Goal: Communication & Community: Share content

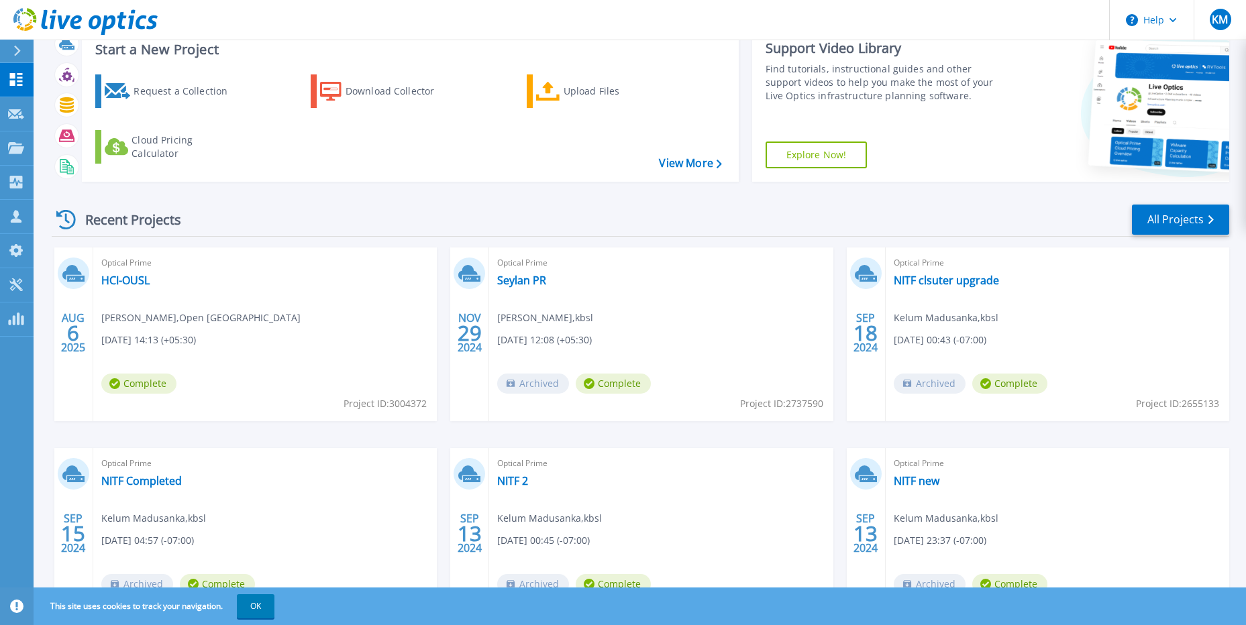
scroll to position [67, 0]
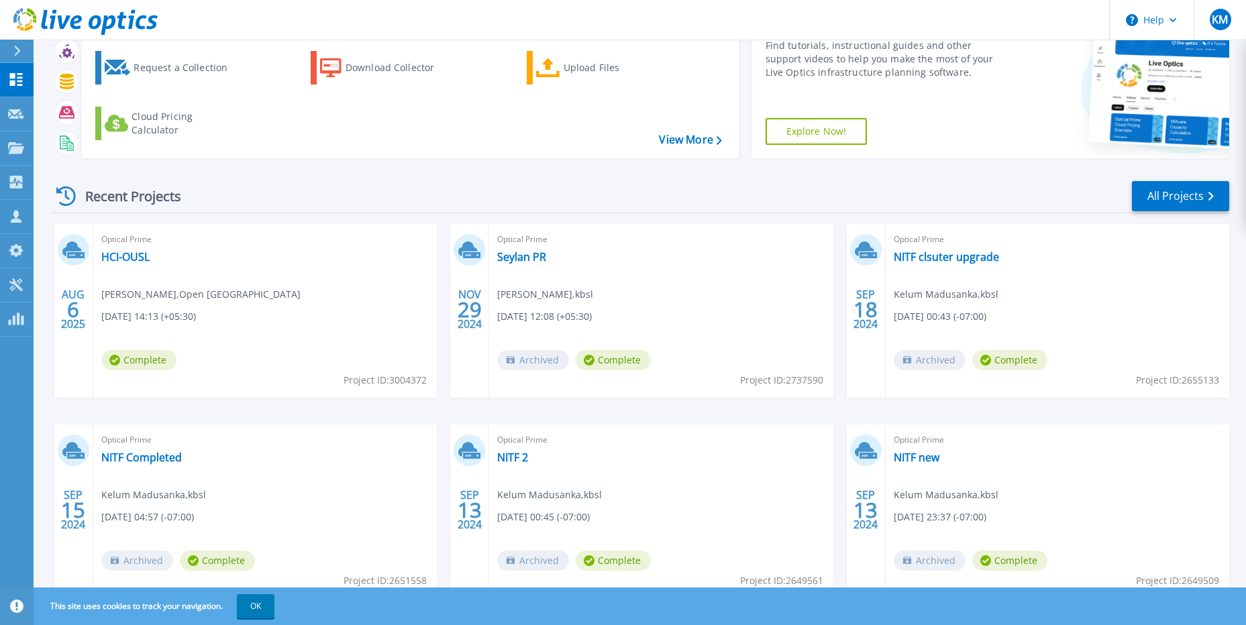
click at [268, 323] on div "Optical Prime HCI-OUSL ZAHEER HUSSAIN , Open University Of Sri Lanka 08/06/2025…" at bounding box center [265, 311] width 344 height 174
click at [147, 356] on span "Complete" at bounding box center [138, 360] width 75 height 20
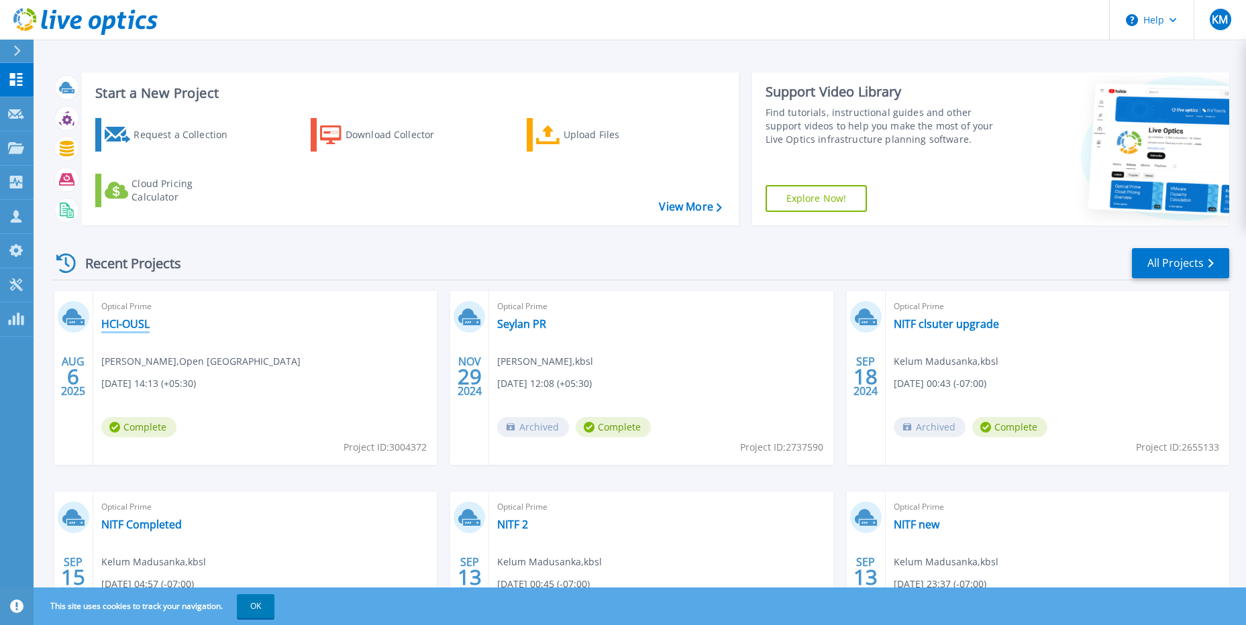
click at [123, 325] on link "HCI-OUSL" at bounding box center [125, 323] width 48 height 13
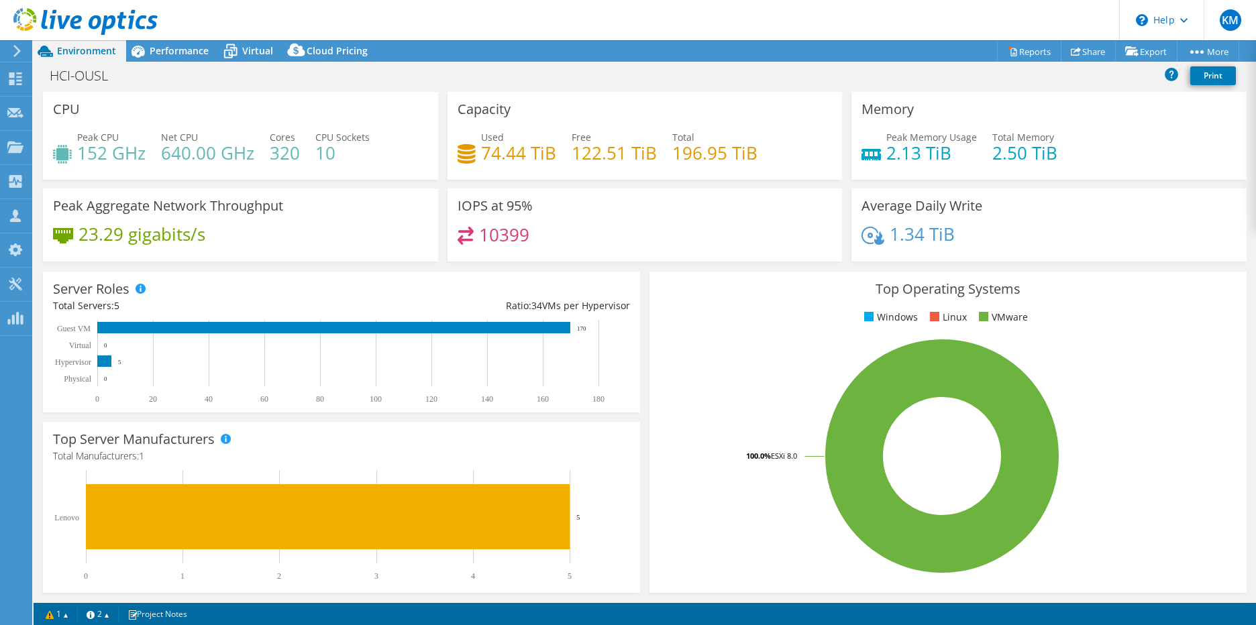
select select "USD"
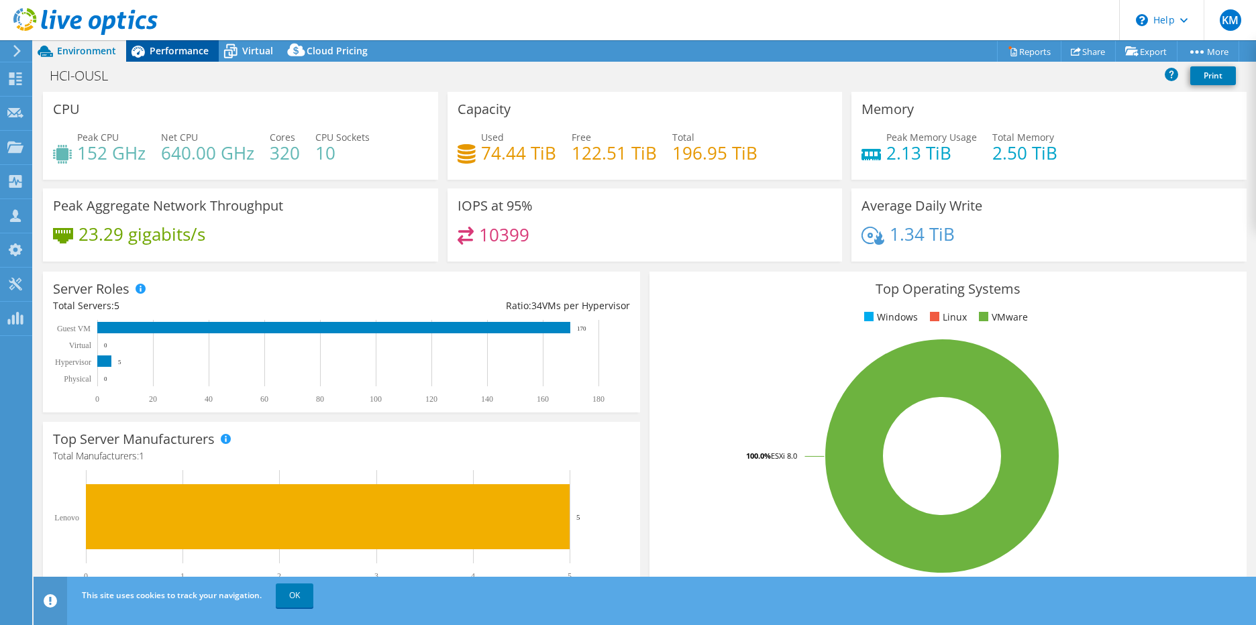
click at [167, 47] on span "Performance" at bounding box center [179, 50] width 59 height 13
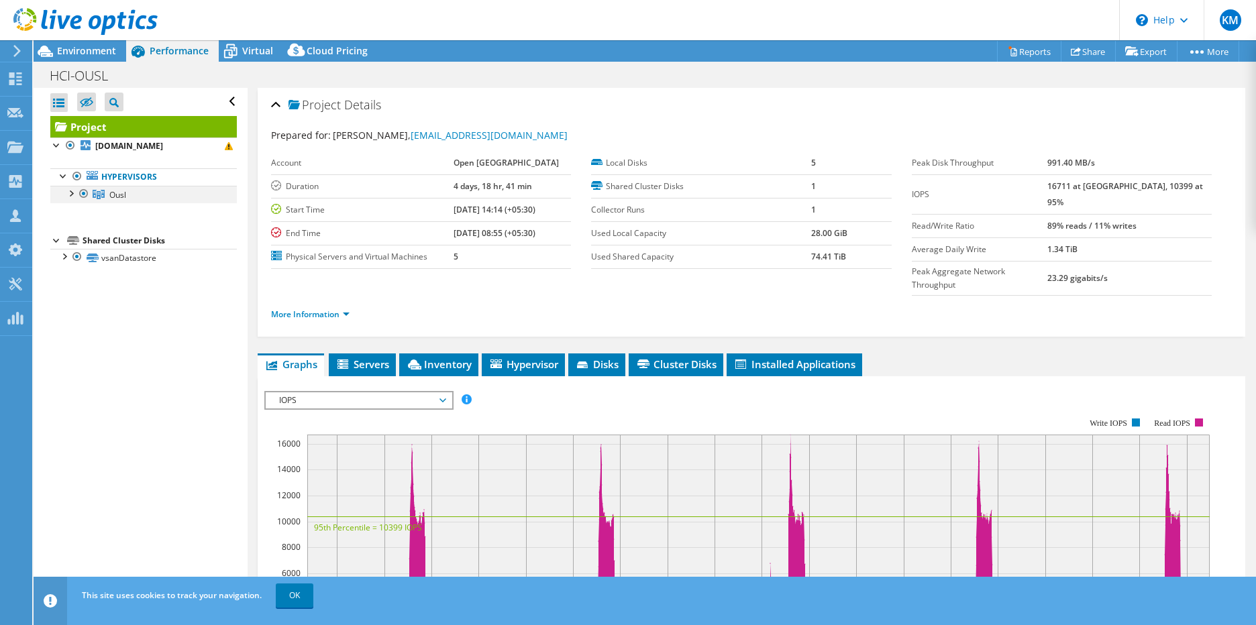
click at [74, 192] on div at bounding box center [70, 192] width 13 height 13
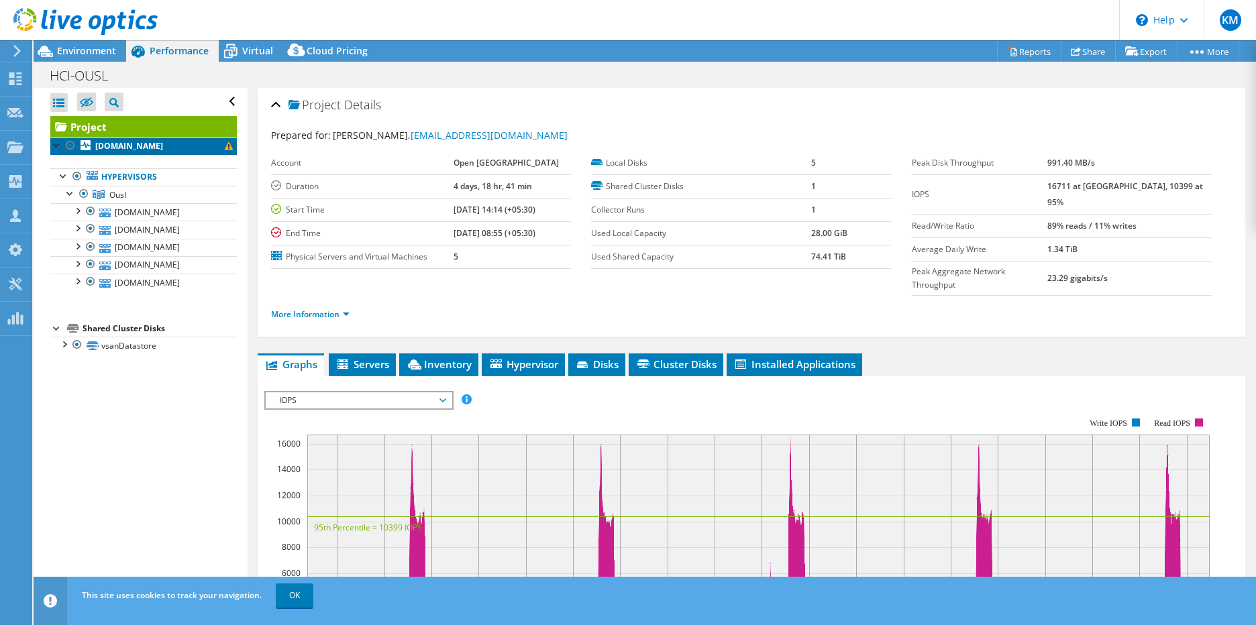
click at [152, 148] on b "prdc-host5.ousl.lk" at bounding box center [129, 145] width 68 height 11
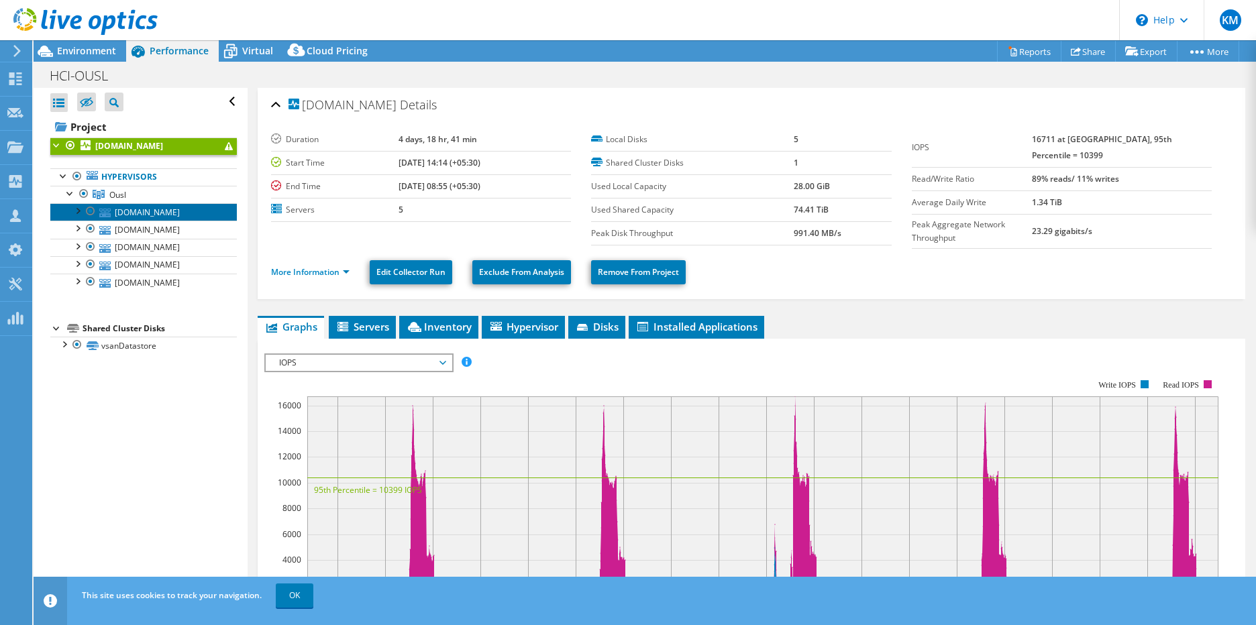
click at [152, 220] on link "[DOMAIN_NAME]" at bounding box center [143, 211] width 187 height 17
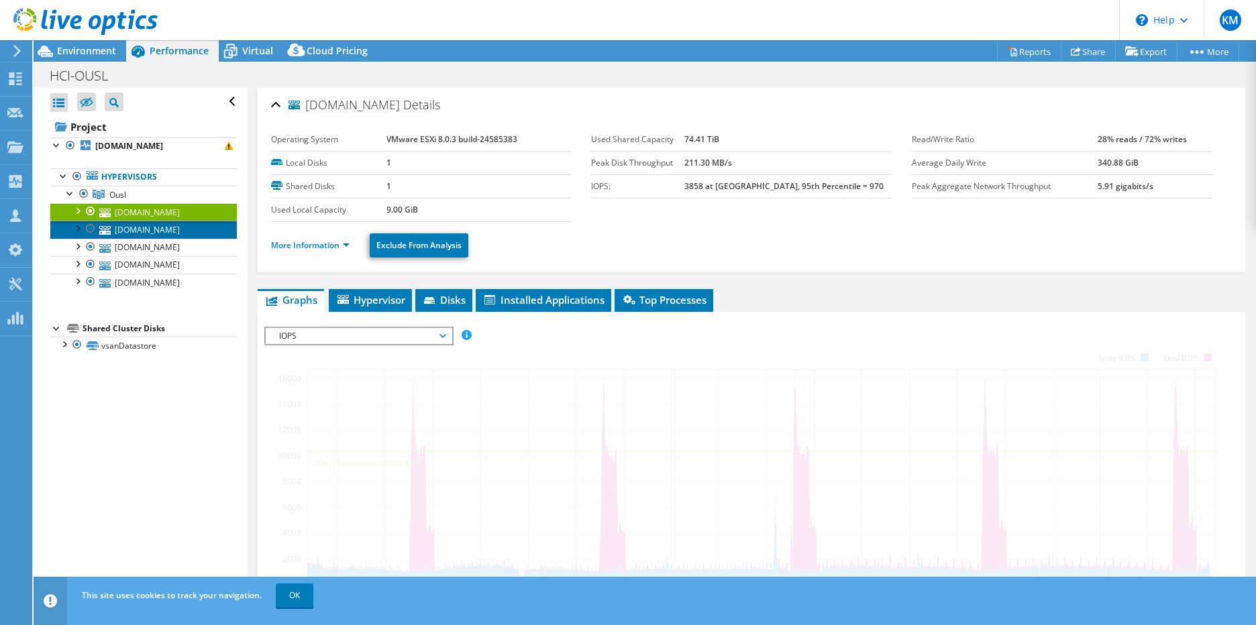
drag, startPoint x: 156, startPoint y: 236, endPoint x: 160, endPoint y: 265, distance: 29.1
click at [156, 237] on link "[DOMAIN_NAME]" at bounding box center [143, 229] width 187 height 17
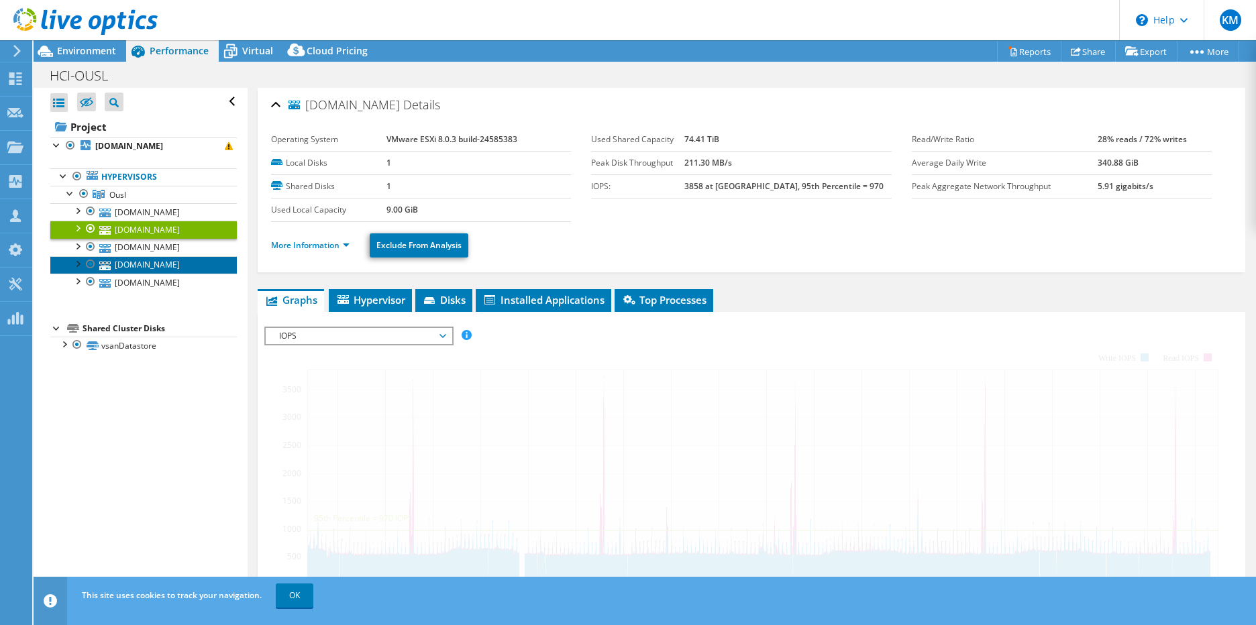
click at [160, 265] on link "[DOMAIN_NAME]" at bounding box center [143, 264] width 187 height 17
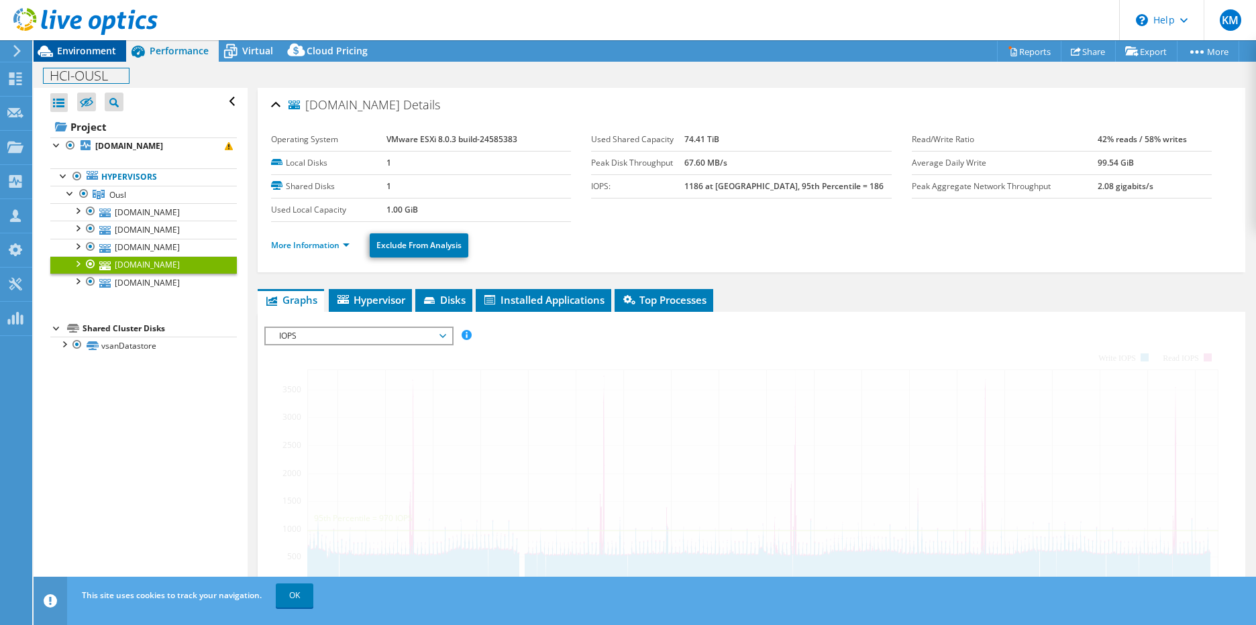
click at [91, 62] on div "HCI-OUSL Print" at bounding box center [645, 75] width 1222 height 26
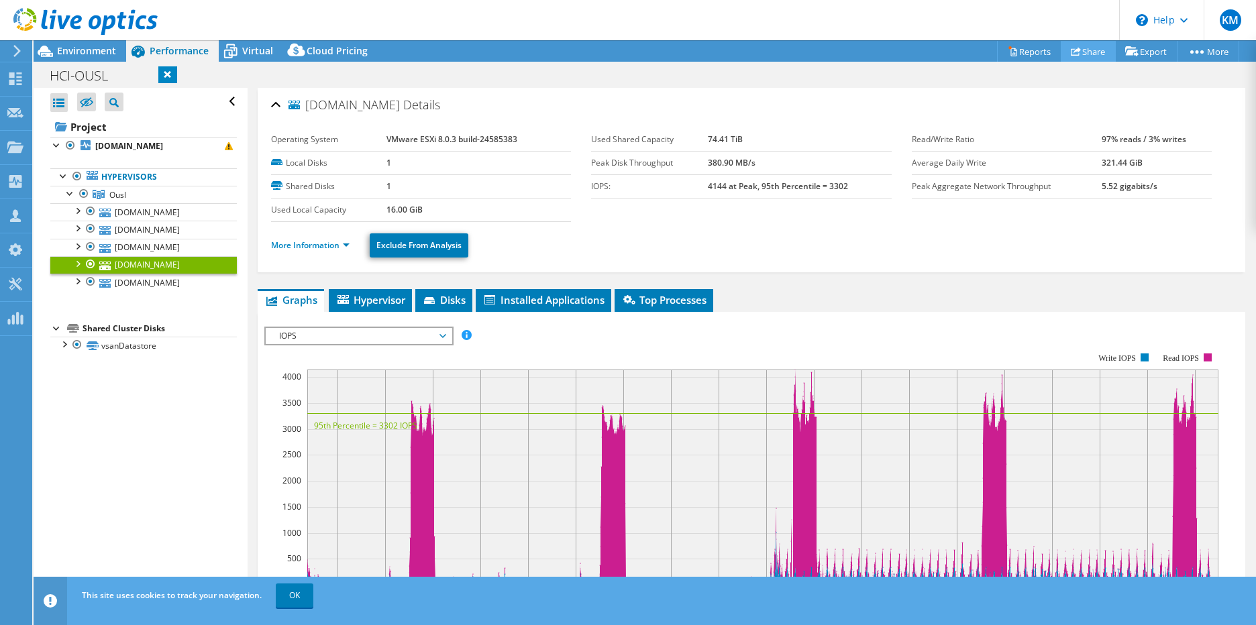
click at [1087, 51] on link "Share" at bounding box center [1088, 51] width 55 height 21
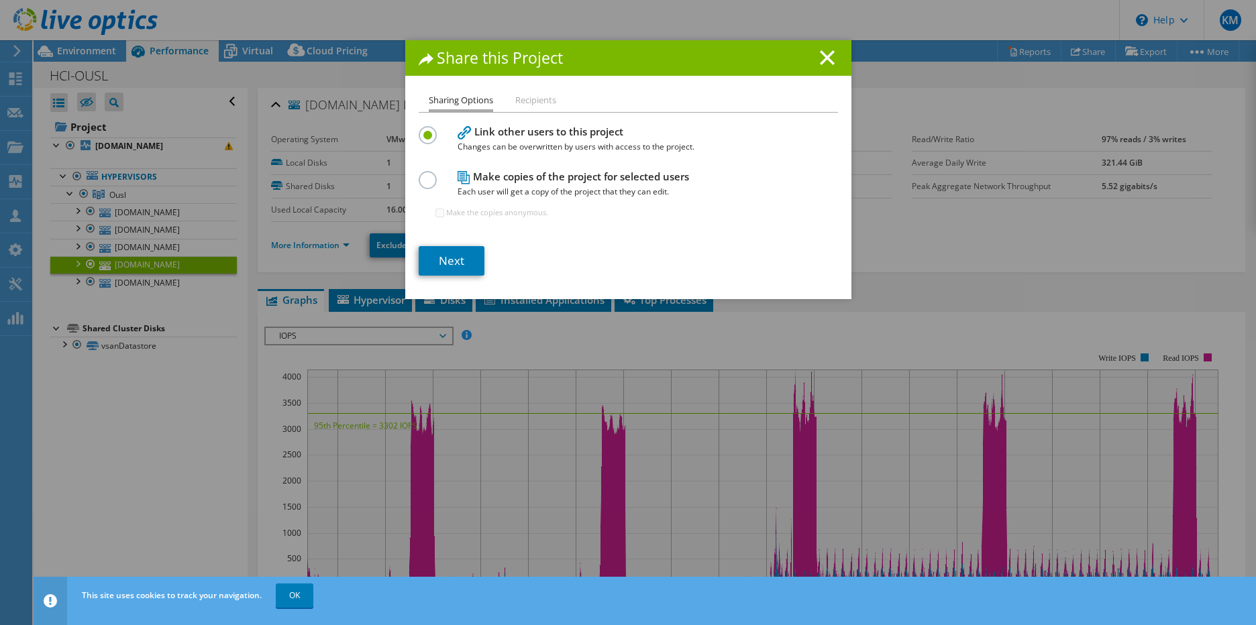
click at [532, 101] on li "Recipients" at bounding box center [535, 101] width 41 height 17
click at [459, 262] on link "Next" at bounding box center [452, 261] width 66 height 30
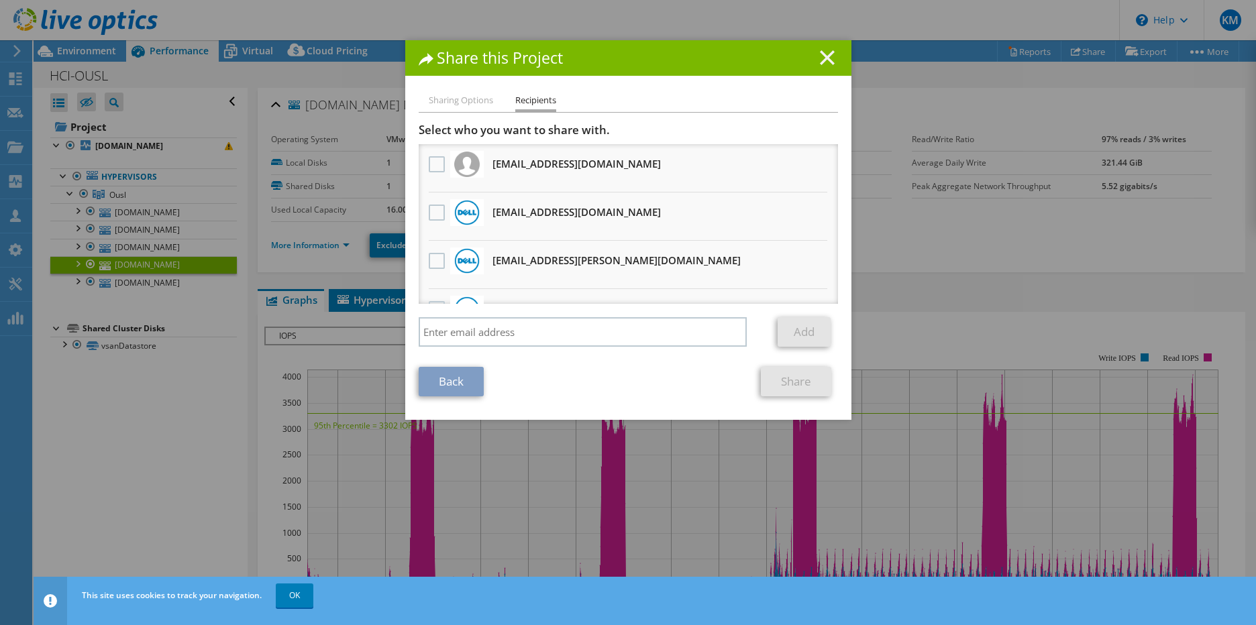
click at [826, 62] on line at bounding box center [827, 57] width 13 height 13
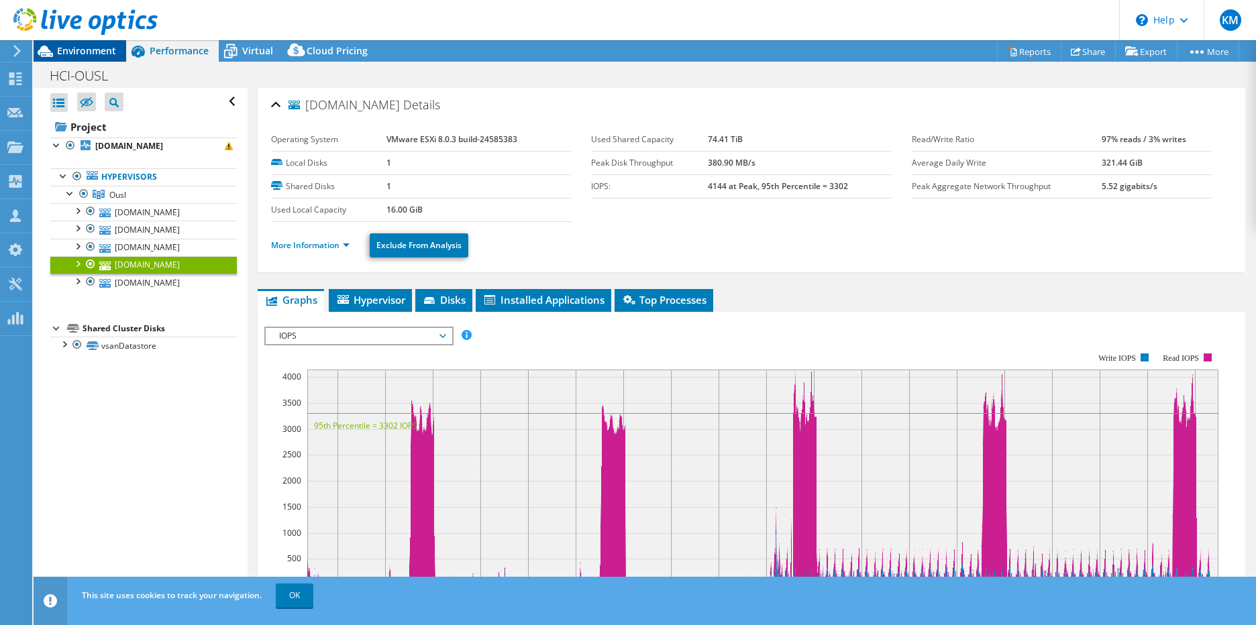
click at [93, 58] on div "Environment" at bounding box center [80, 50] width 93 height 21
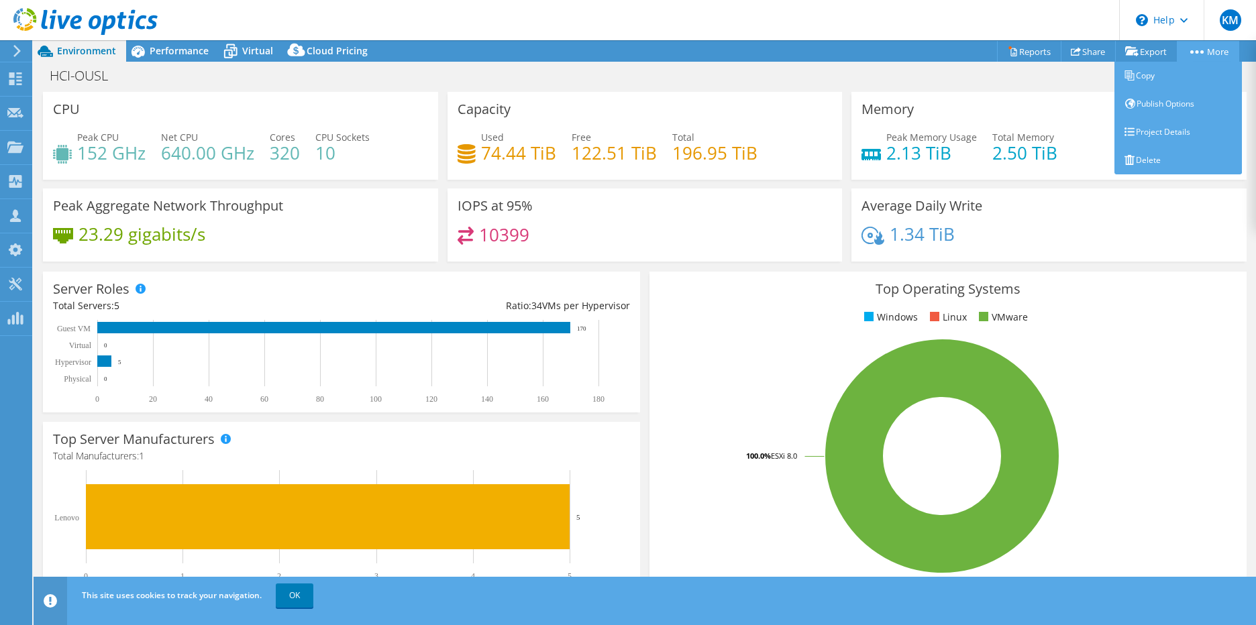
click at [1203, 51] on link "More" at bounding box center [1208, 51] width 62 height 21
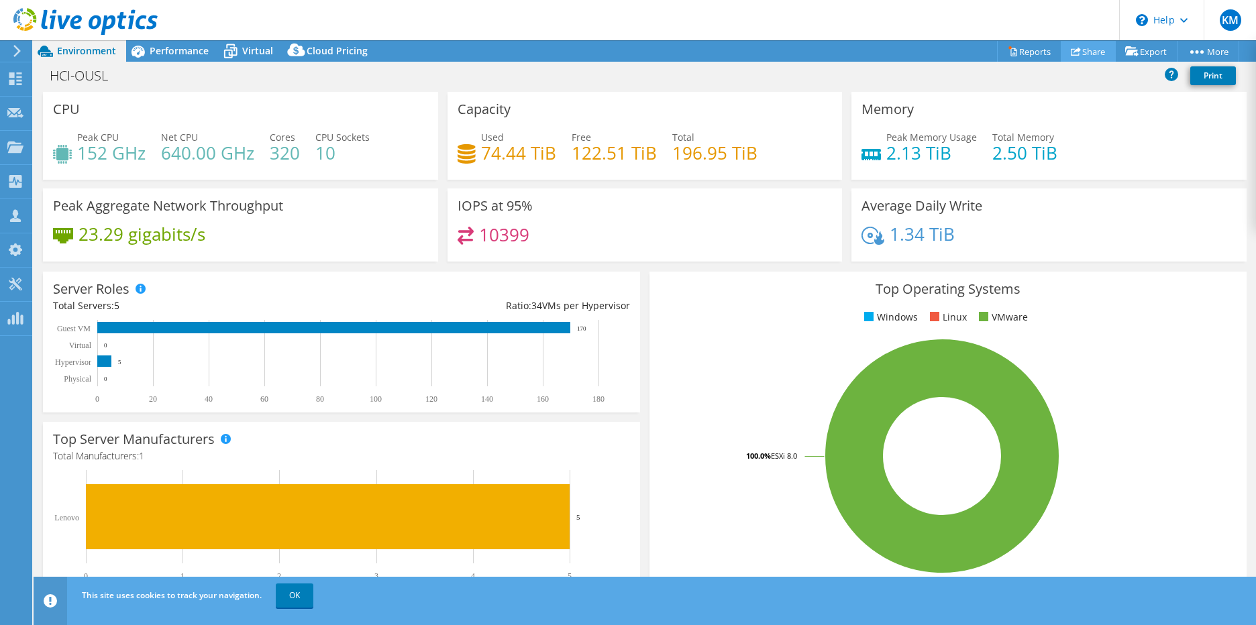
click at [1084, 49] on link "Share" at bounding box center [1088, 51] width 55 height 21
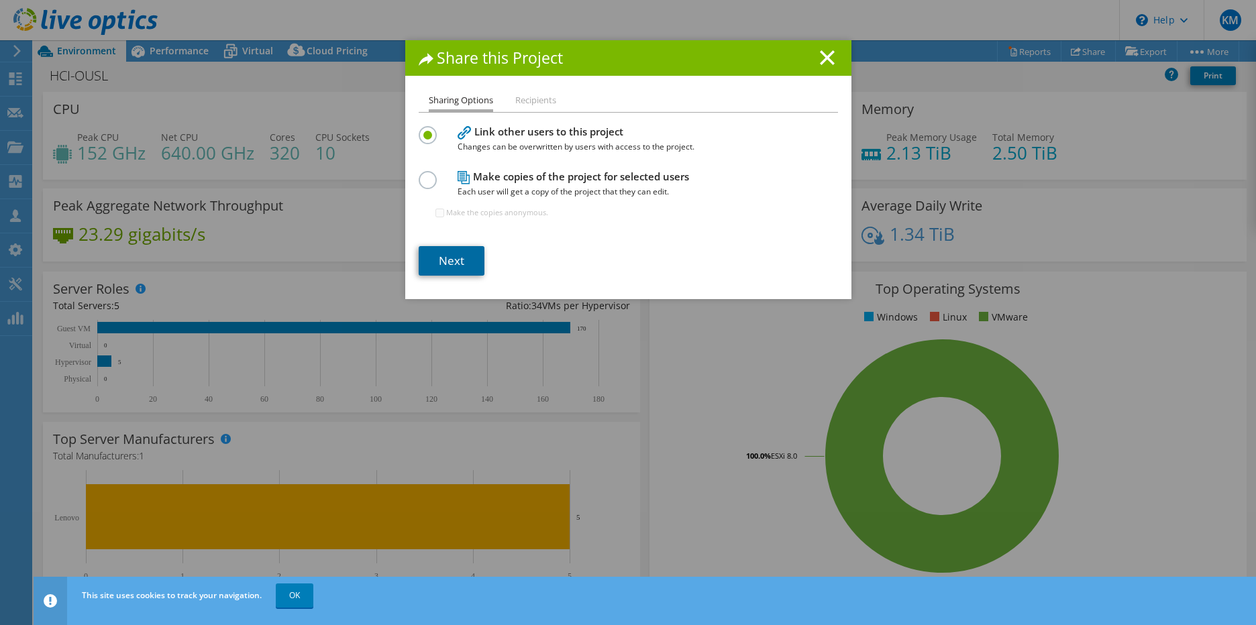
click at [464, 260] on link "Next" at bounding box center [452, 261] width 66 height 30
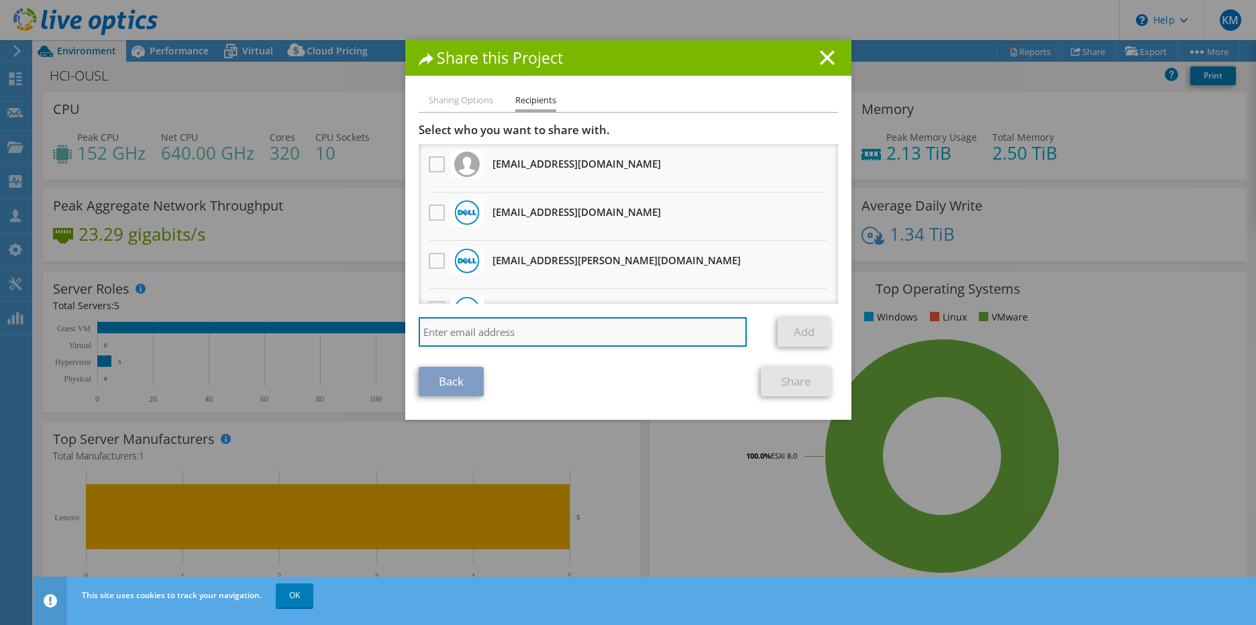
click at [475, 343] on input "search" at bounding box center [583, 332] width 329 height 30
type input "p"
click at [821, 58] on line at bounding box center [827, 57] width 13 height 13
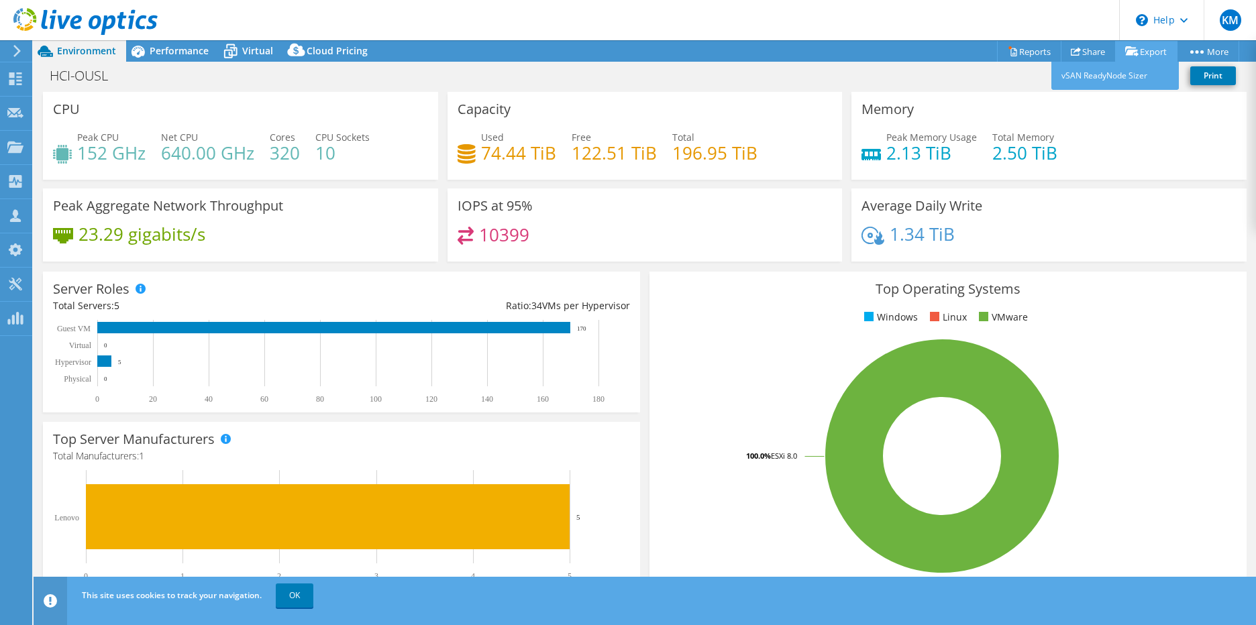
click at [1157, 56] on link "Export" at bounding box center [1146, 51] width 62 height 21
click at [1114, 73] on link "vSAN ReadyNode Sizer" at bounding box center [1114, 76] width 127 height 28
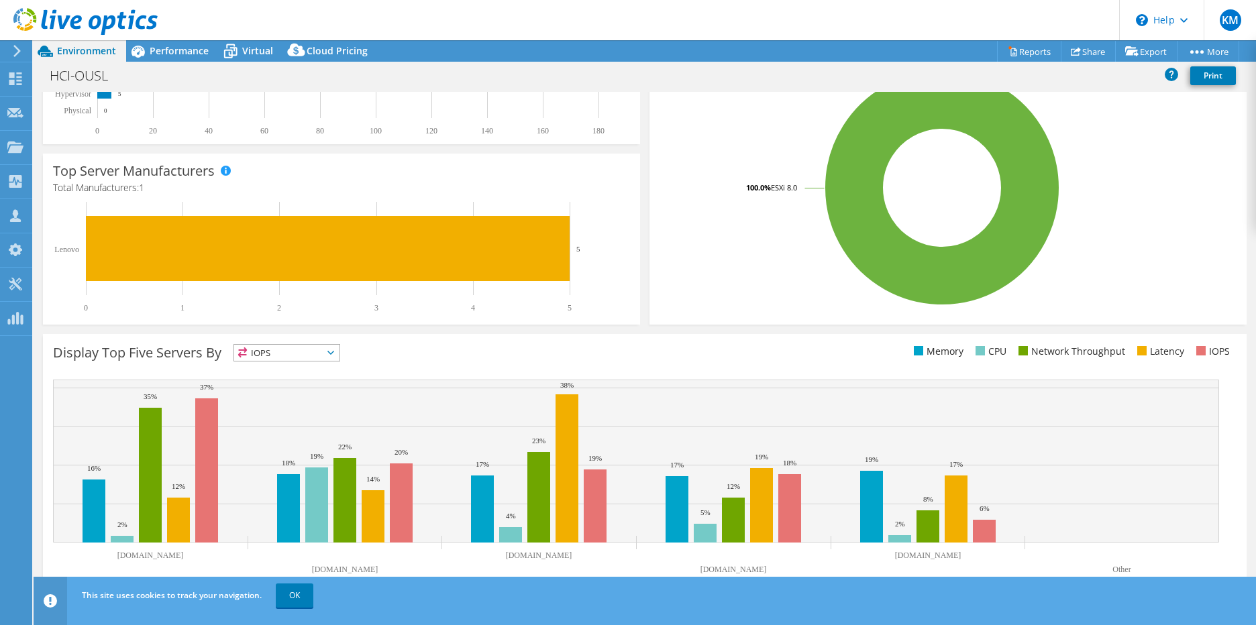
scroll to position [270, 0]
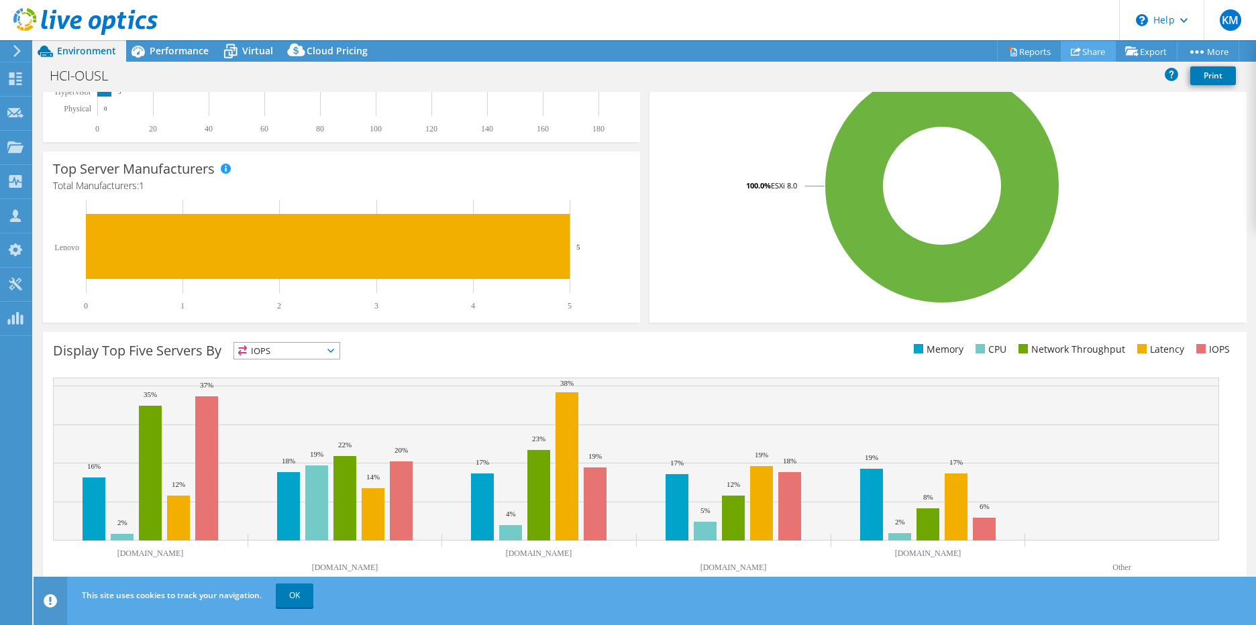
click at [1072, 53] on icon at bounding box center [1076, 51] width 10 height 10
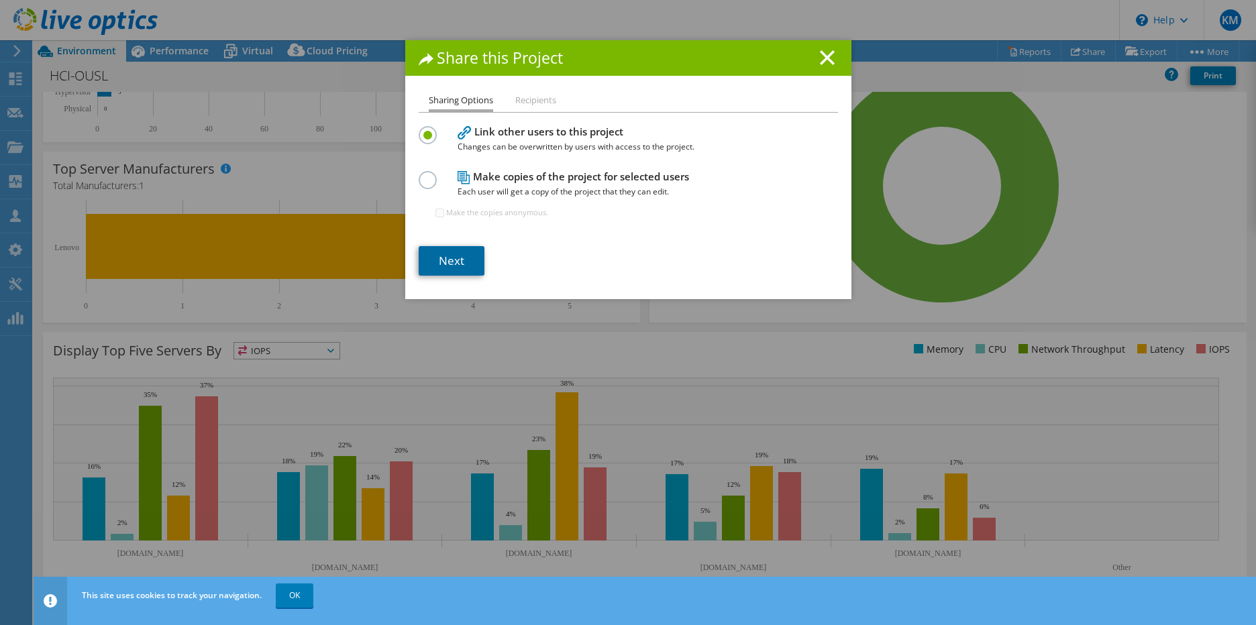
click at [444, 265] on link "Next" at bounding box center [452, 261] width 66 height 30
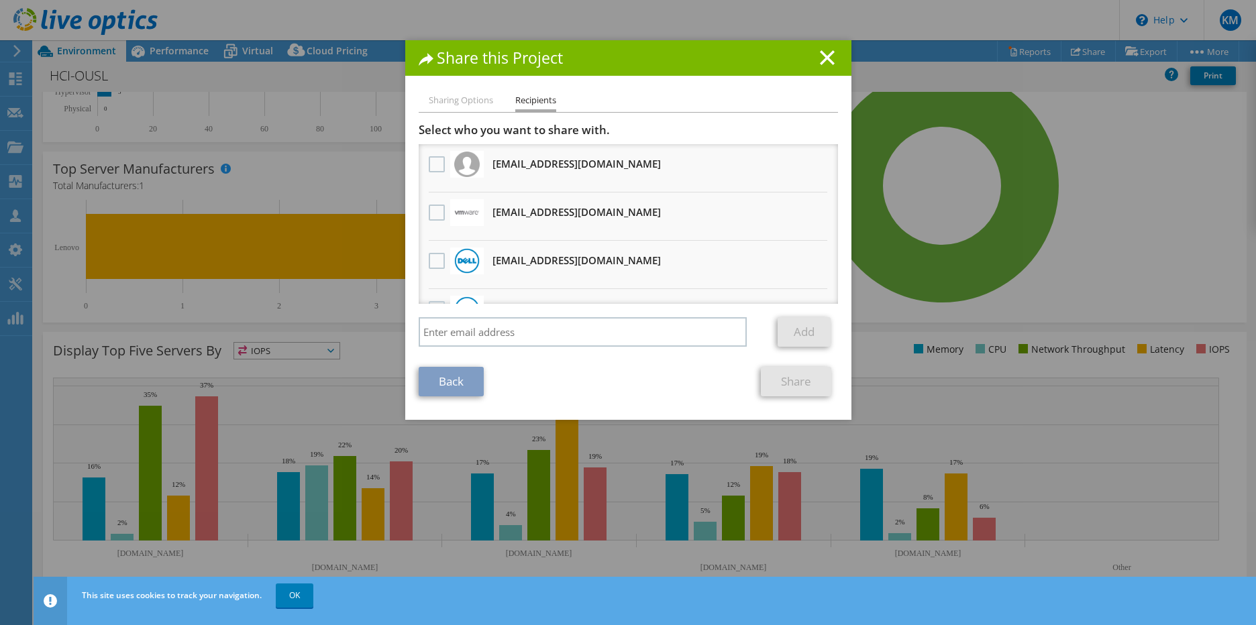
click at [437, 111] on ul "Sharing Options Recipients" at bounding box center [628, 102] width 419 height 19
click at [445, 97] on li "Sharing Options" at bounding box center [461, 101] width 64 height 17
click at [464, 378] on link "Back" at bounding box center [451, 382] width 65 height 30
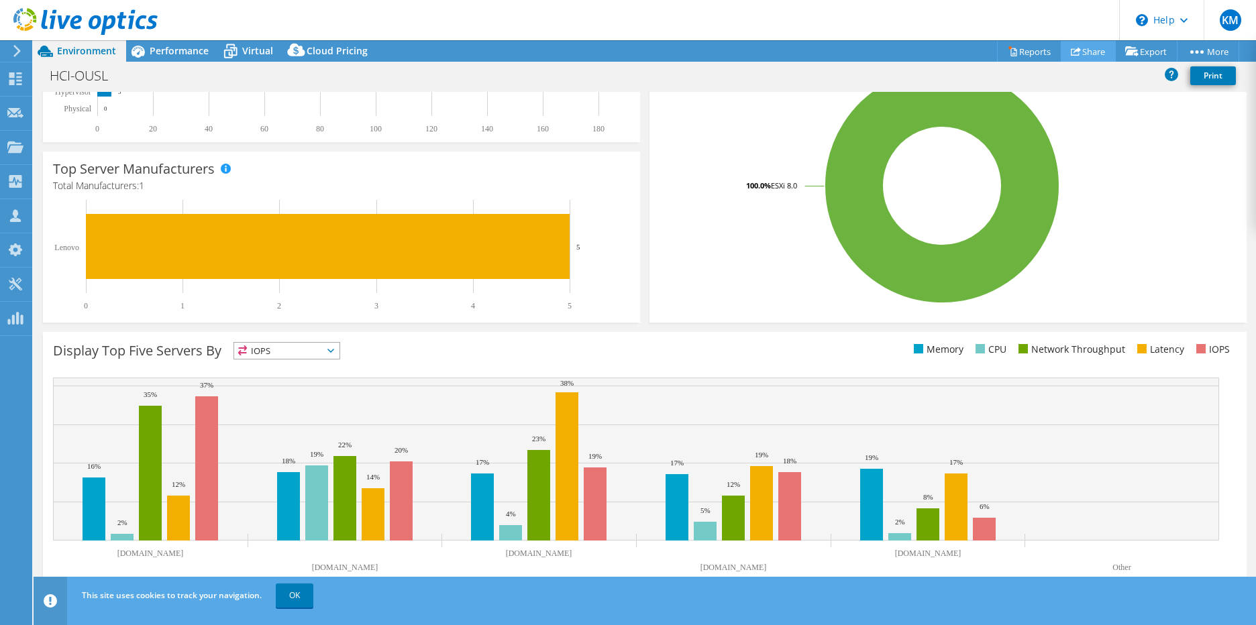
click at [1072, 48] on icon at bounding box center [1076, 51] width 10 height 10
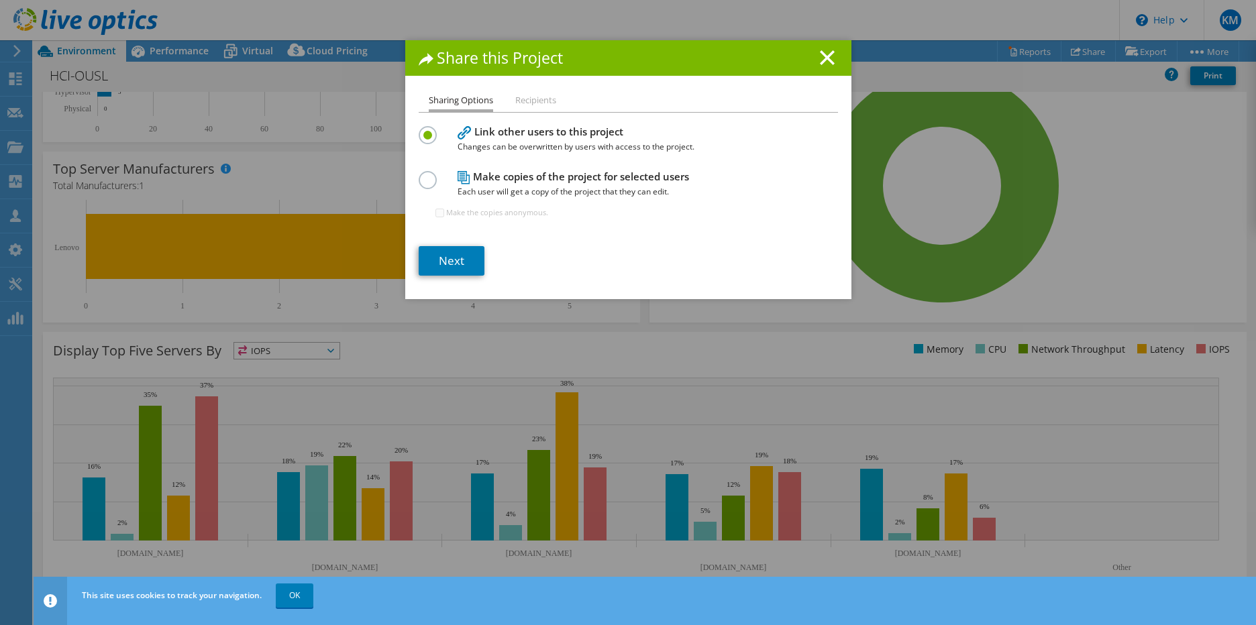
click at [423, 174] on label at bounding box center [430, 172] width 23 height 3
click at [0, 0] on input "radio" at bounding box center [0, 0] width 0 height 0
drag, startPoint x: 449, startPoint y: 211, endPoint x: 451, endPoint y: 242, distance: 30.3
click at [451, 242] on section "Link other users to this project Changes can be overwritten by users with acces…" at bounding box center [628, 199] width 419 height 153
drag, startPoint x: 451, startPoint y: 242, endPoint x: 440, endPoint y: 217, distance: 27.0
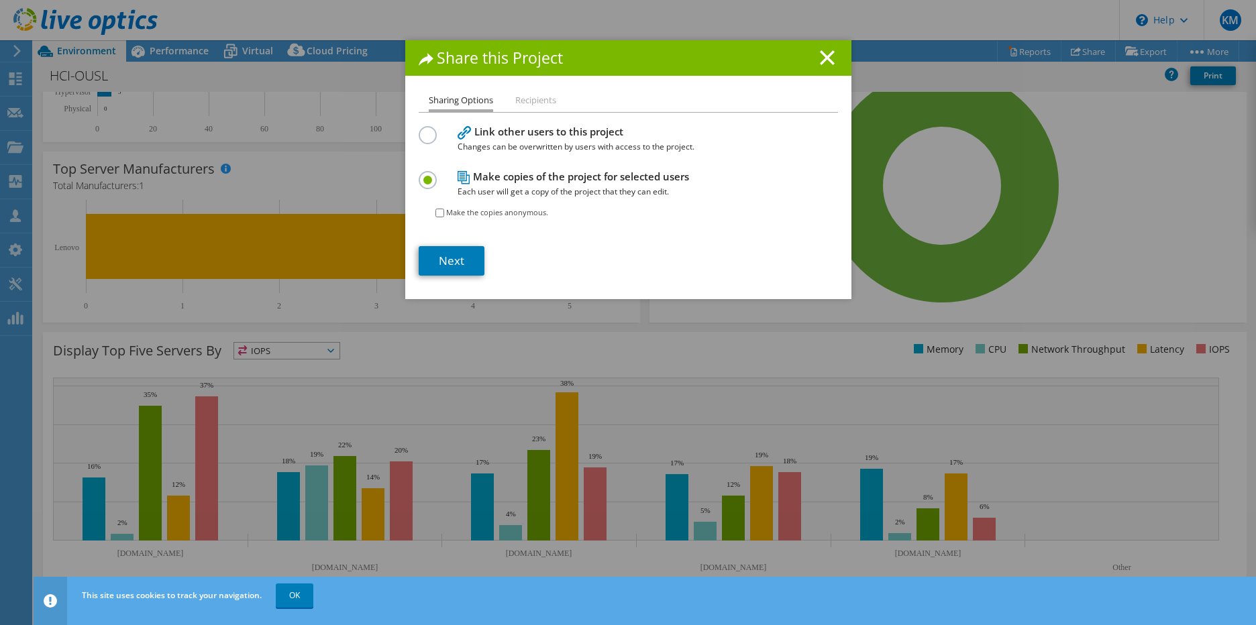
click at [440, 217] on div "Make the copies anonymous." at bounding box center [491, 212] width 113 height 27
click at [437, 215] on input "Make the copies anonymous." at bounding box center [439, 213] width 9 height 9
checkbox input "true"
click at [450, 262] on link "Next" at bounding box center [452, 261] width 66 height 30
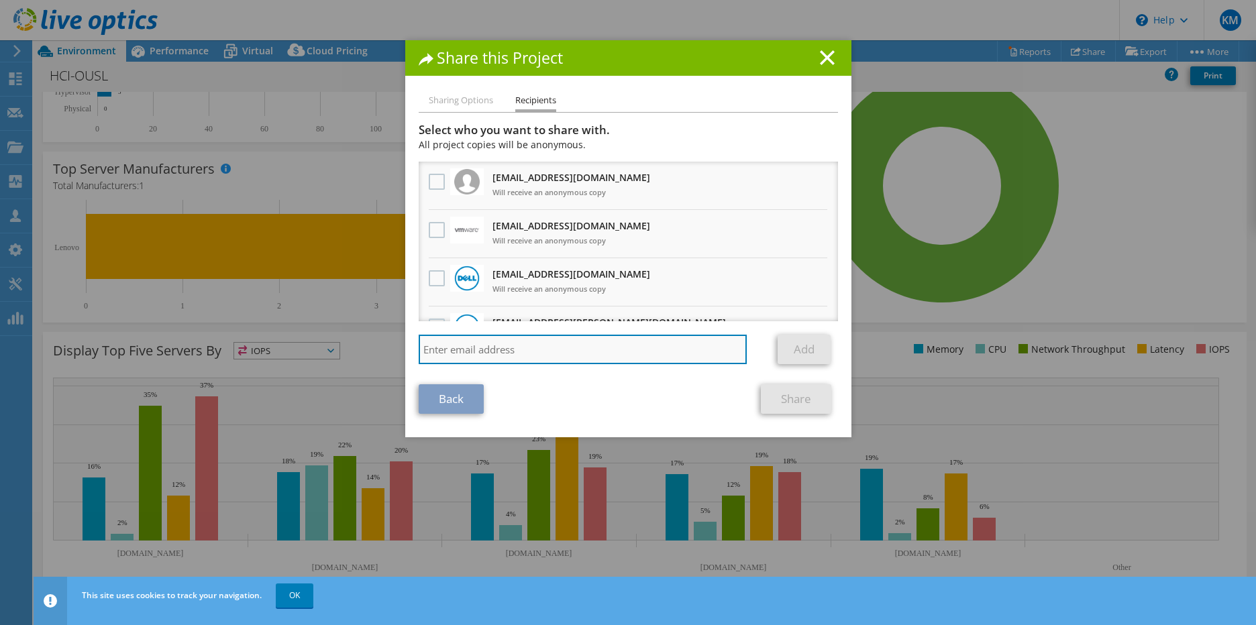
click at [501, 346] on input "search" at bounding box center [583, 350] width 329 height 30
paste input "[PERSON_NAME][EMAIL_ADDRESS][DOMAIN_NAME]"
type input "[PERSON_NAME][EMAIL_ADDRESS][DOMAIN_NAME]"
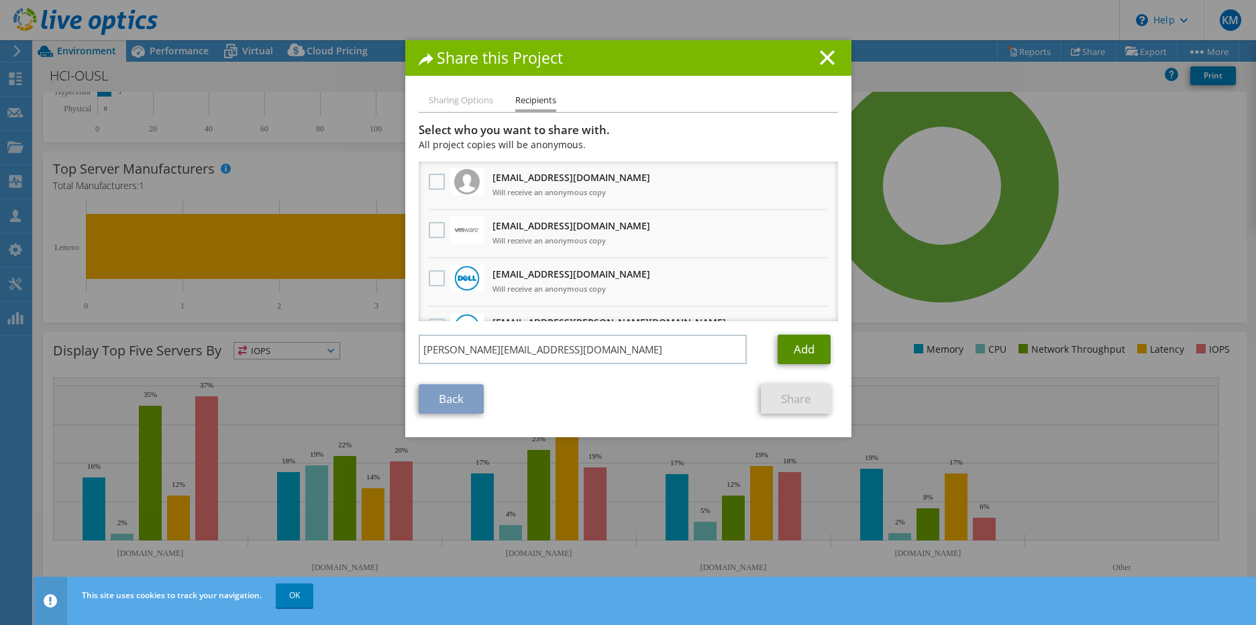
click at [811, 350] on link "Add" at bounding box center [804, 350] width 53 height 30
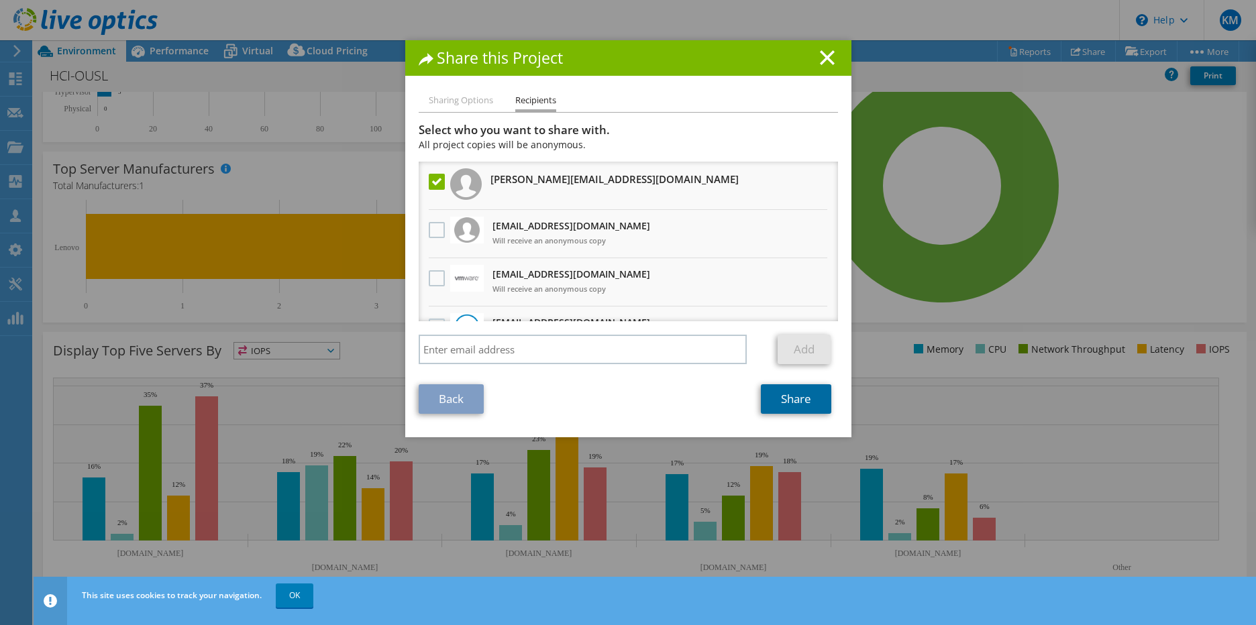
click at [788, 394] on link "Share" at bounding box center [796, 399] width 70 height 30
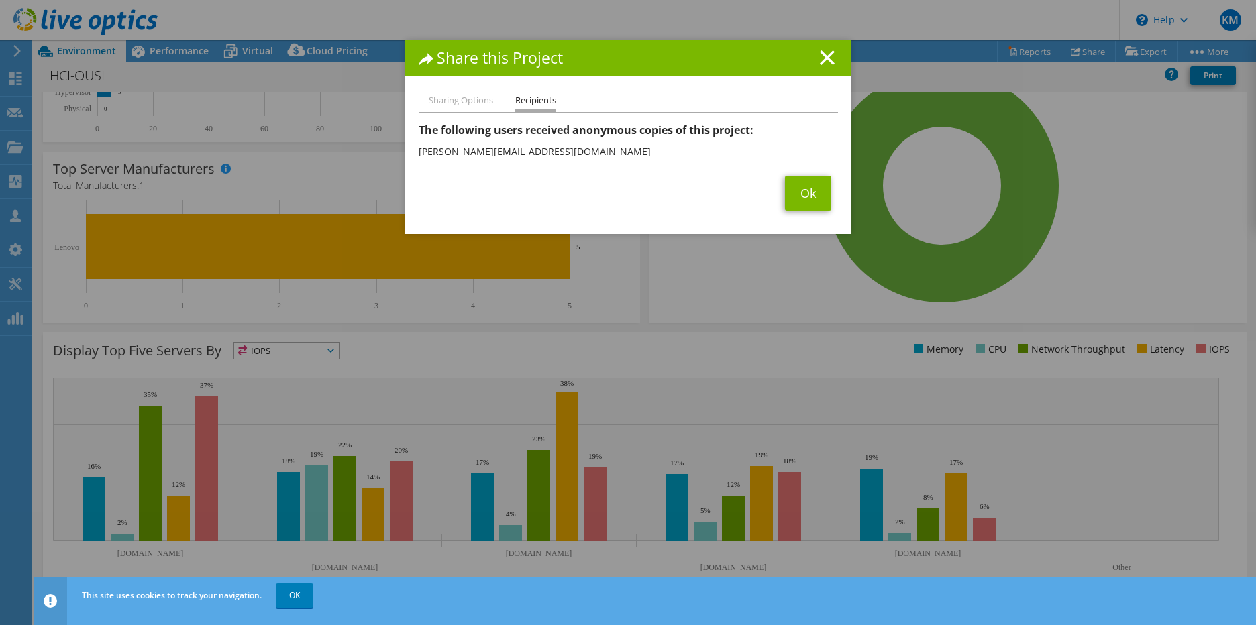
click at [459, 104] on li "Sharing Options" at bounding box center [461, 101] width 64 height 17
click at [452, 93] on li "Sharing Options" at bounding box center [461, 101] width 64 height 17
click at [452, 104] on li "Sharing Options" at bounding box center [461, 101] width 64 height 17
click at [802, 196] on link "Ok" at bounding box center [808, 193] width 46 height 35
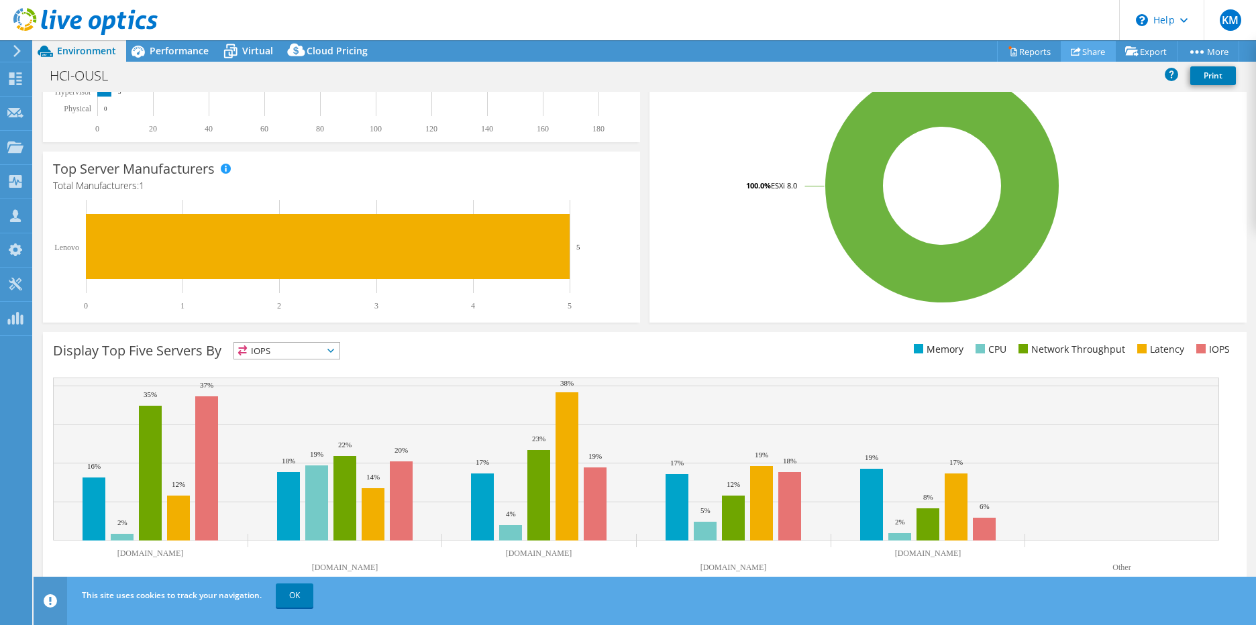
click at [1074, 48] on link "Share" at bounding box center [1088, 51] width 55 height 21
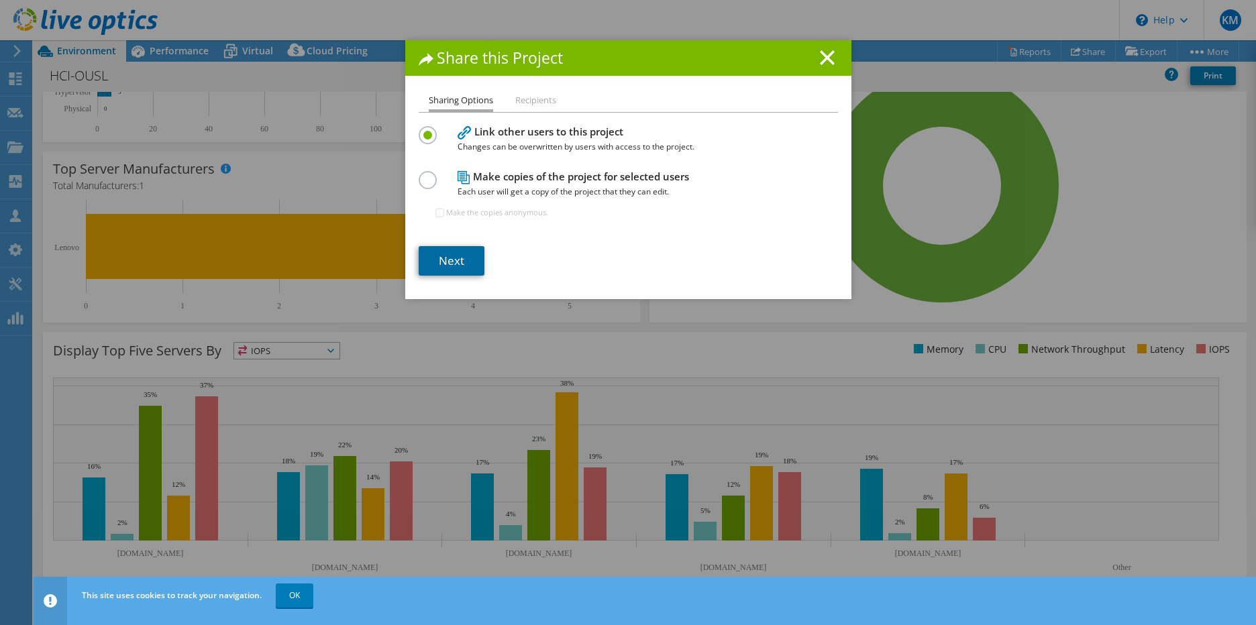
click at [461, 259] on link "Next" at bounding box center [452, 261] width 66 height 30
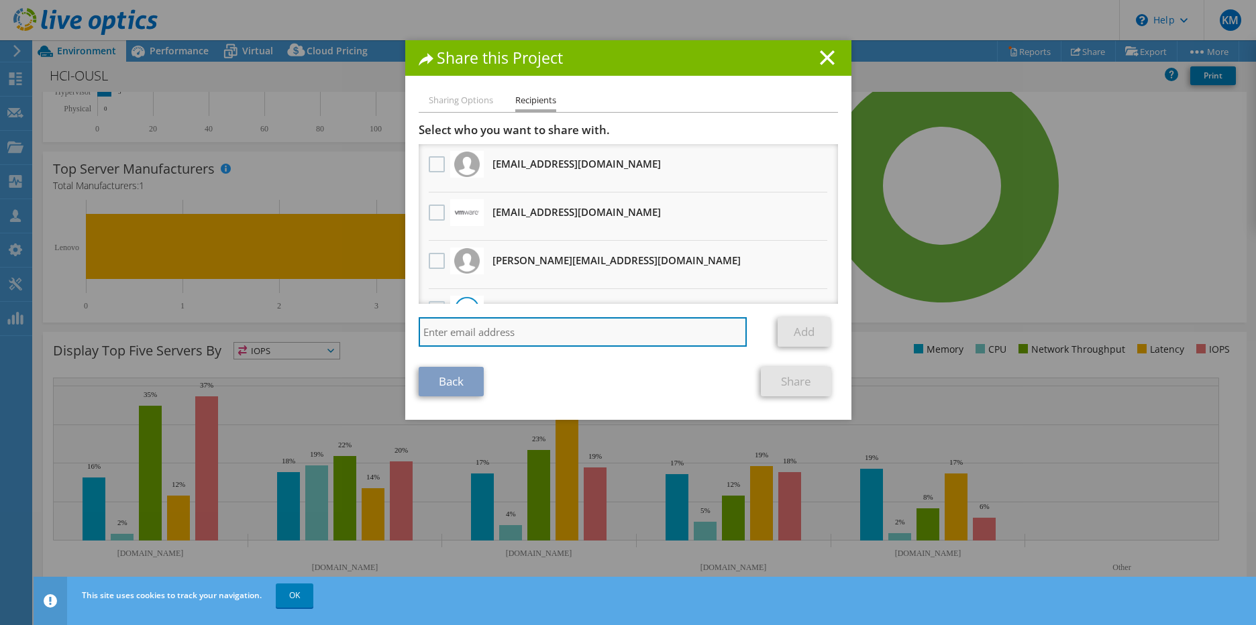
click at [470, 343] on input "search" at bounding box center [583, 332] width 329 height 30
click at [449, 327] on input "search" at bounding box center [583, 332] width 329 height 30
paste input "[PERSON_NAME][EMAIL_ADDRESS][DOMAIN_NAME]"
type input "[PERSON_NAME][EMAIL_ADDRESS][DOMAIN_NAME]"
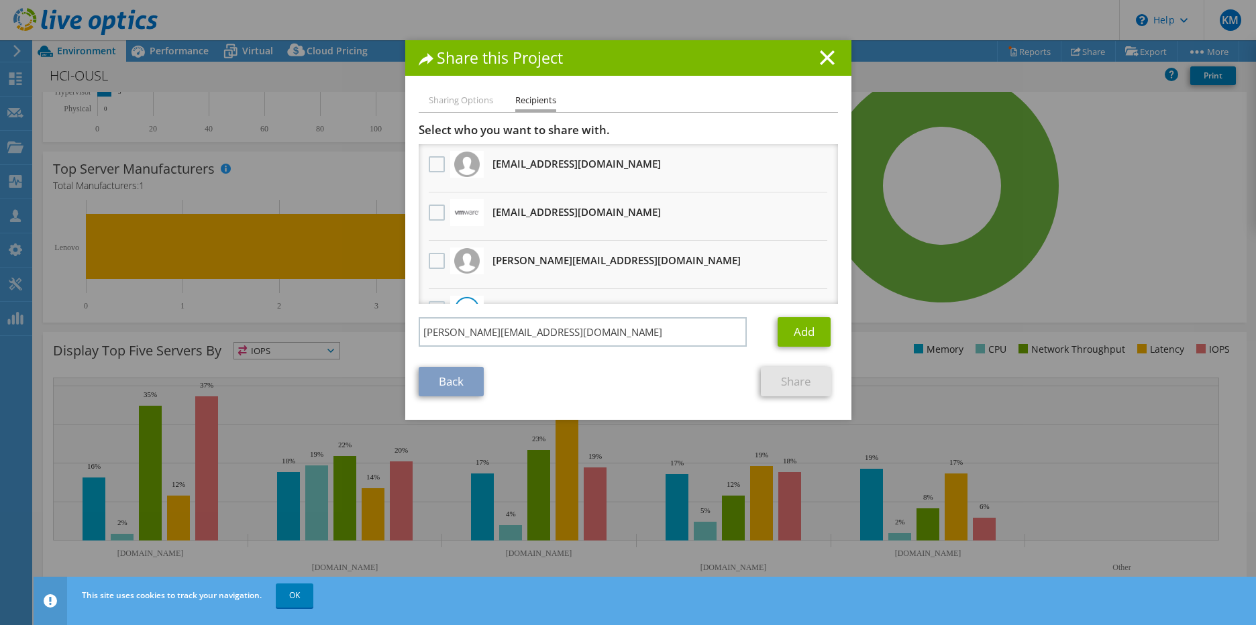
click at [821, 67] on div "Share this Project" at bounding box center [628, 58] width 446 height 36
click at [823, 54] on icon at bounding box center [827, 57] width 15 height 15
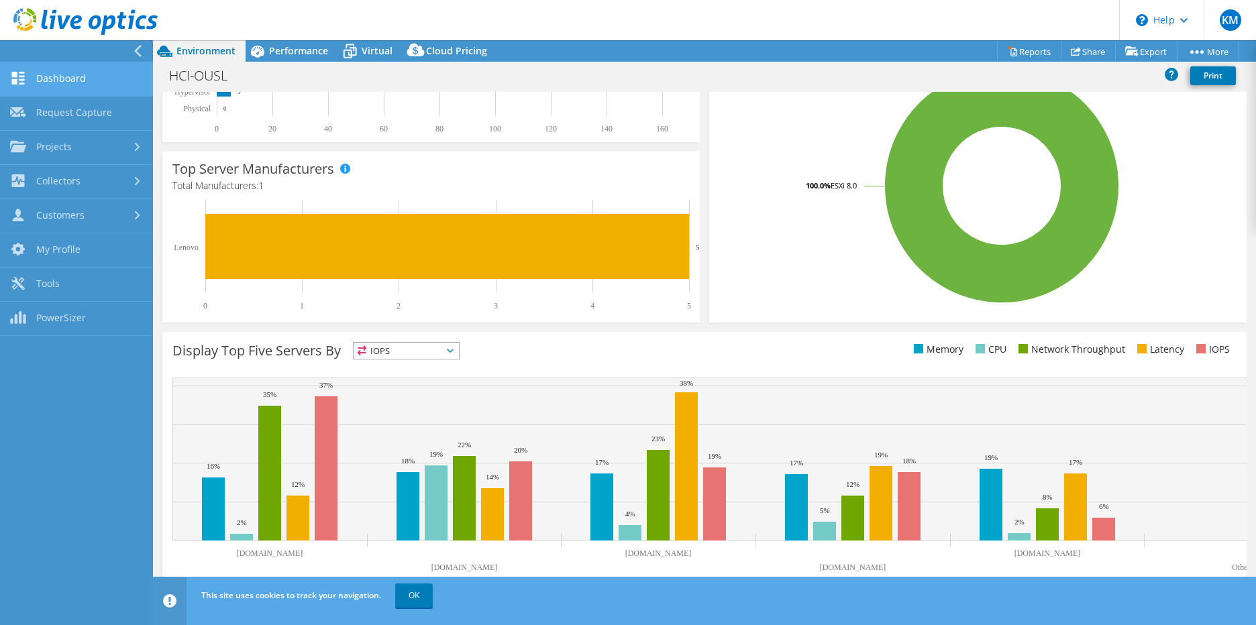
click at [77, 70] on link "Dashboard" at bounding box center [76, 79] width 153 height 34
click at [73, 79] on link "Dashboard" at bounding box center [76, 79] width 153 height 34
click at [63, 81] on link "Dashboard" at bounding box center [76, 79] width 153 height 34
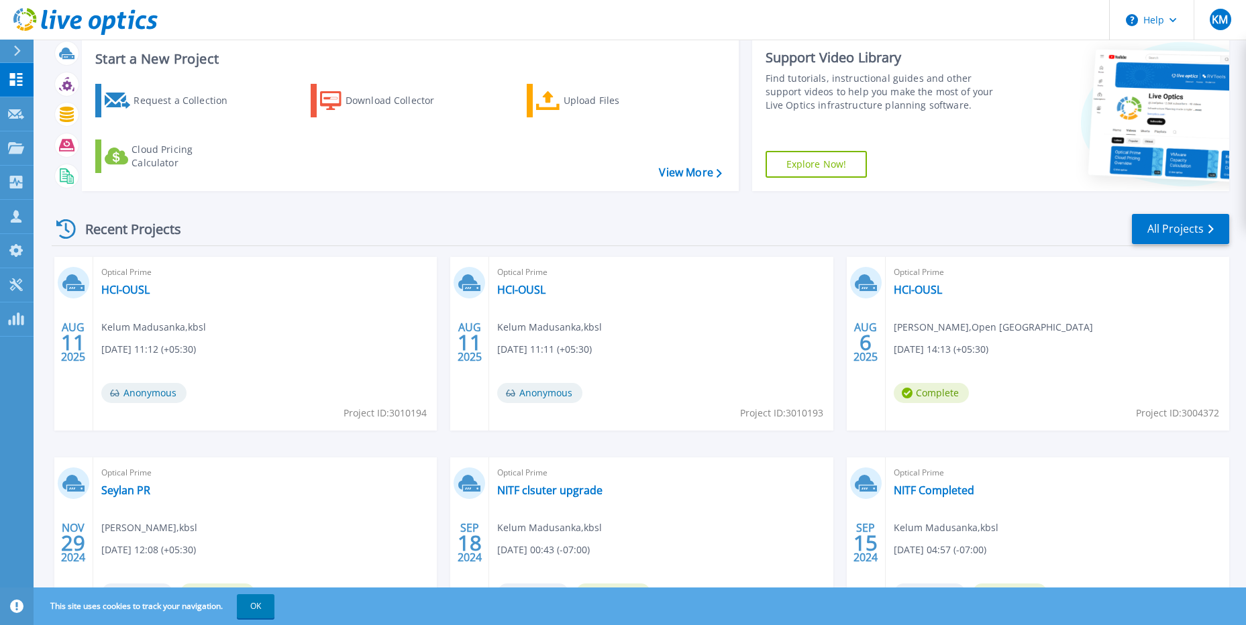
scroll to position [67, 0]
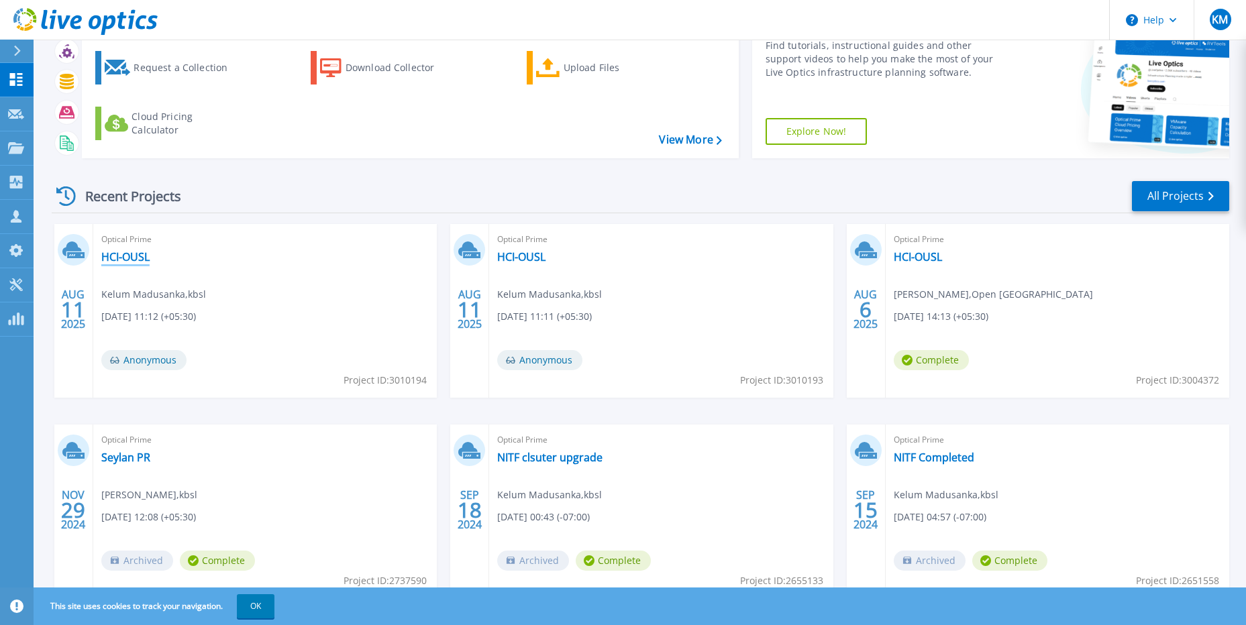
click at [121, 260] on link "HCI-OUSL" at bounding box center [125, 256] width 48 height 13
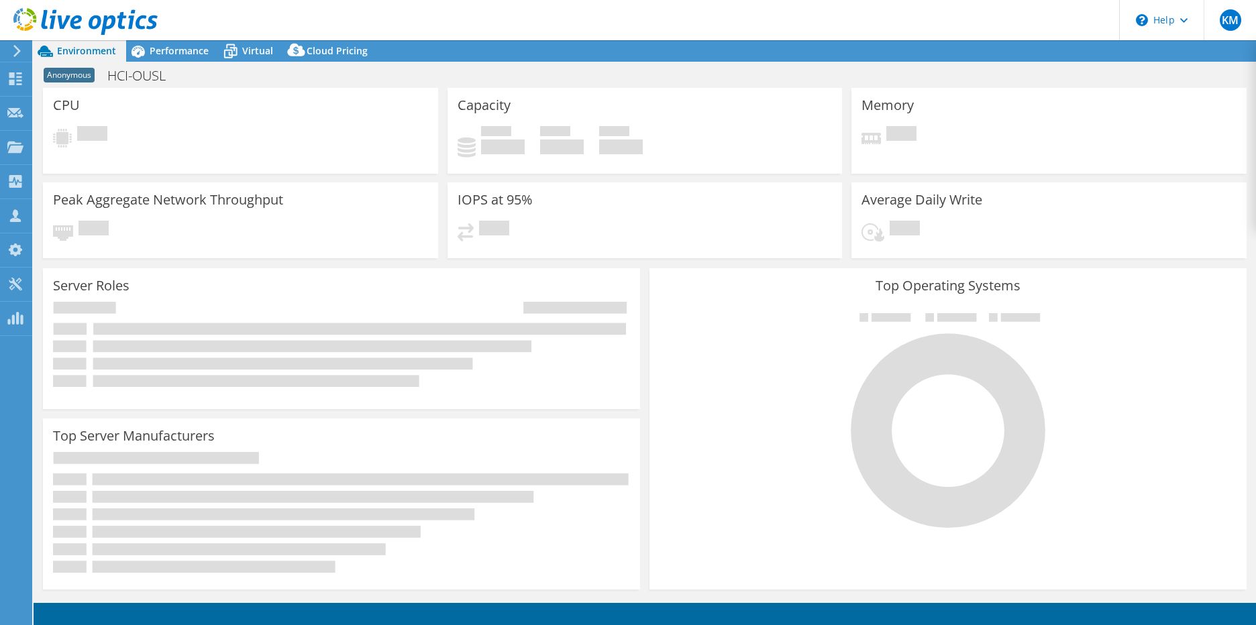
select select "USD"
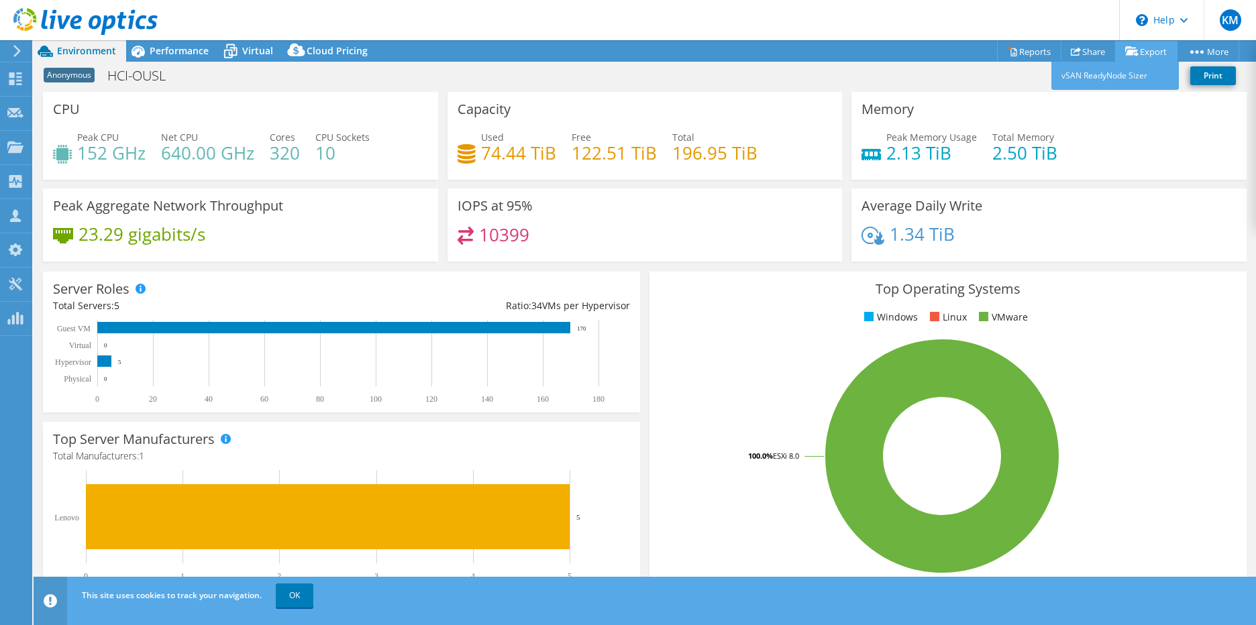
click at [1148, 46] on link "Export" at bounding box center [1146, 51] width 62 height 21
click at [1025, 48] on link "Reports" at bounding box center [1029, 51] width 64 height 21
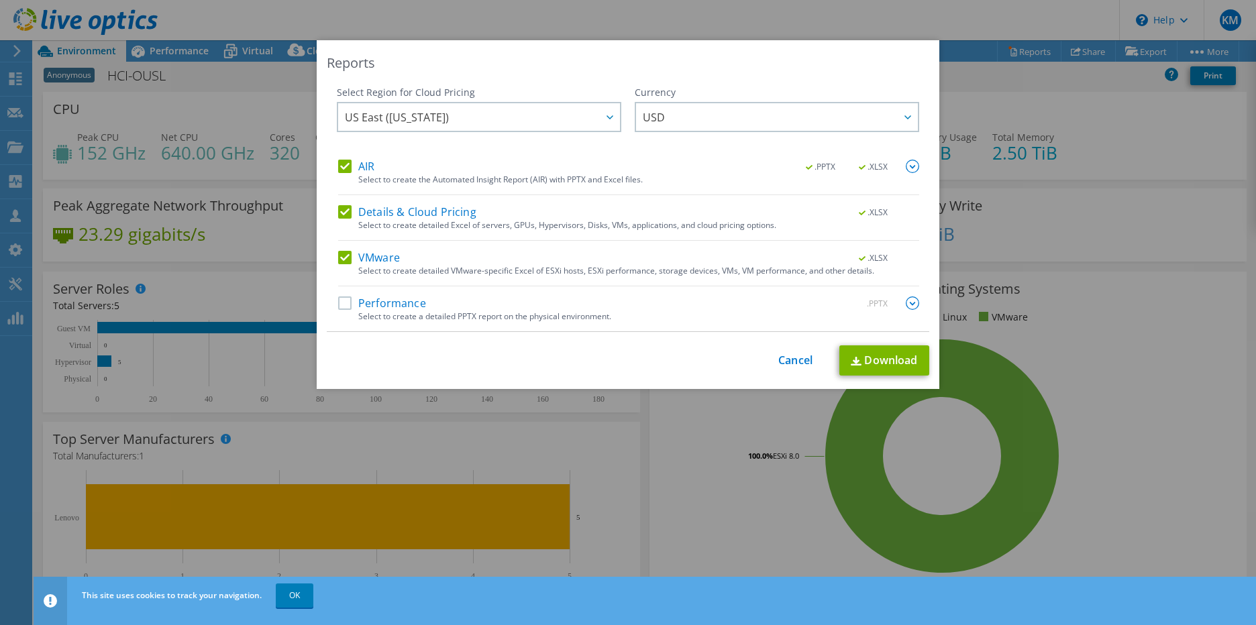
click at [352, 305] on label "Performance" at bounding box center [382, 303] width 88 height 13
click at [0, 0] on input "Performance" at bounding box center [0, 0] width 0 height 0
click at [794, 360] on link "Cancel" at bounding box center [795, 360] width 34 height 13
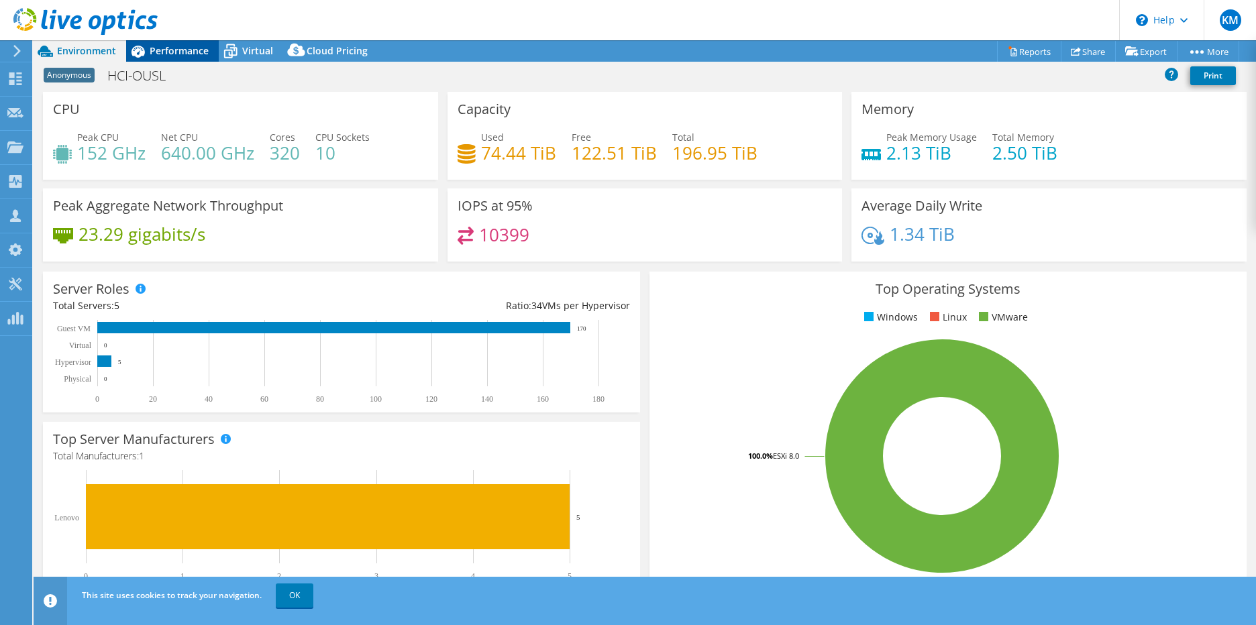
click at [182, 54] on span "Performance" at bounding box center [179, 50] width 59 height 13
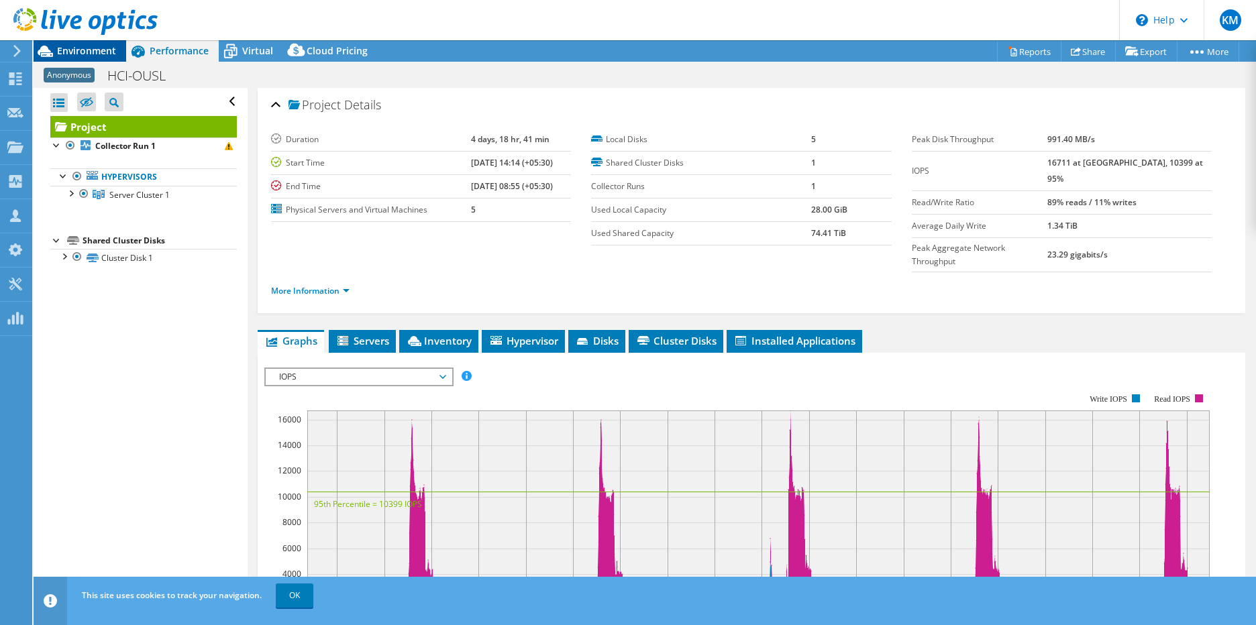
click at [87, 49] on span "Environment" at bounding box center [86, 50] width 59 height 13
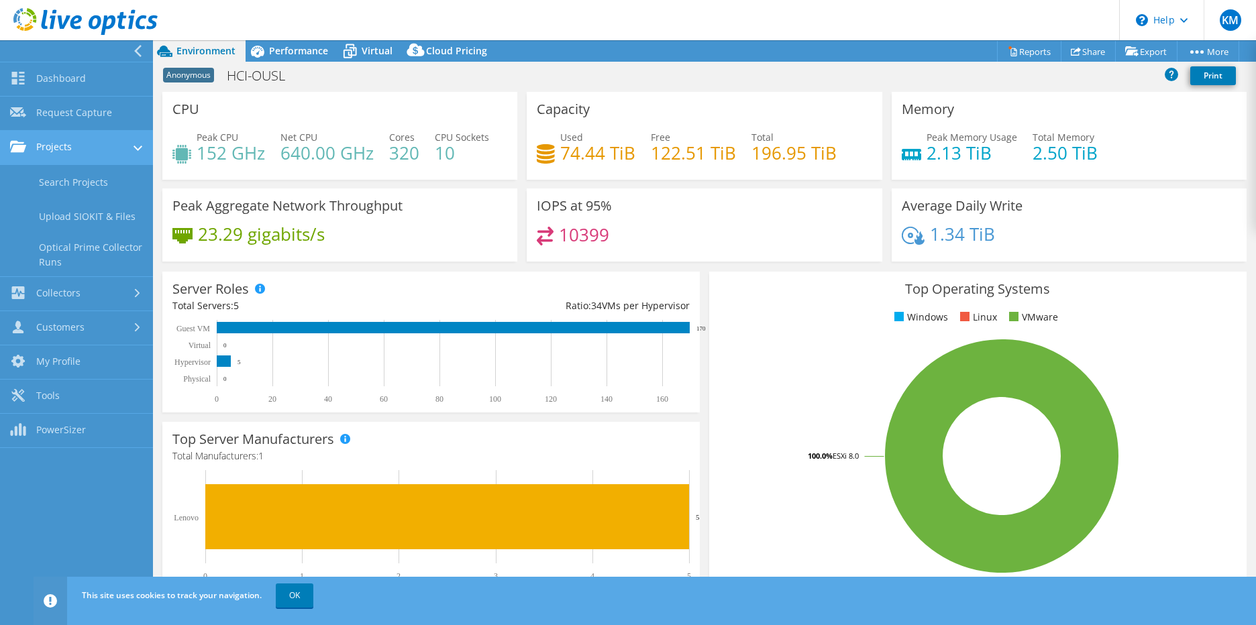
click at [59, 146] on link "Projects" at bounding box center [76, 148] width 153 height 34
click at [64, 152] on link "Projects" at bounding box center [76, 148] width 153 height 34
click at [85, 158] on link "Projects" at bounding box center [76, 148] width 153 height 34
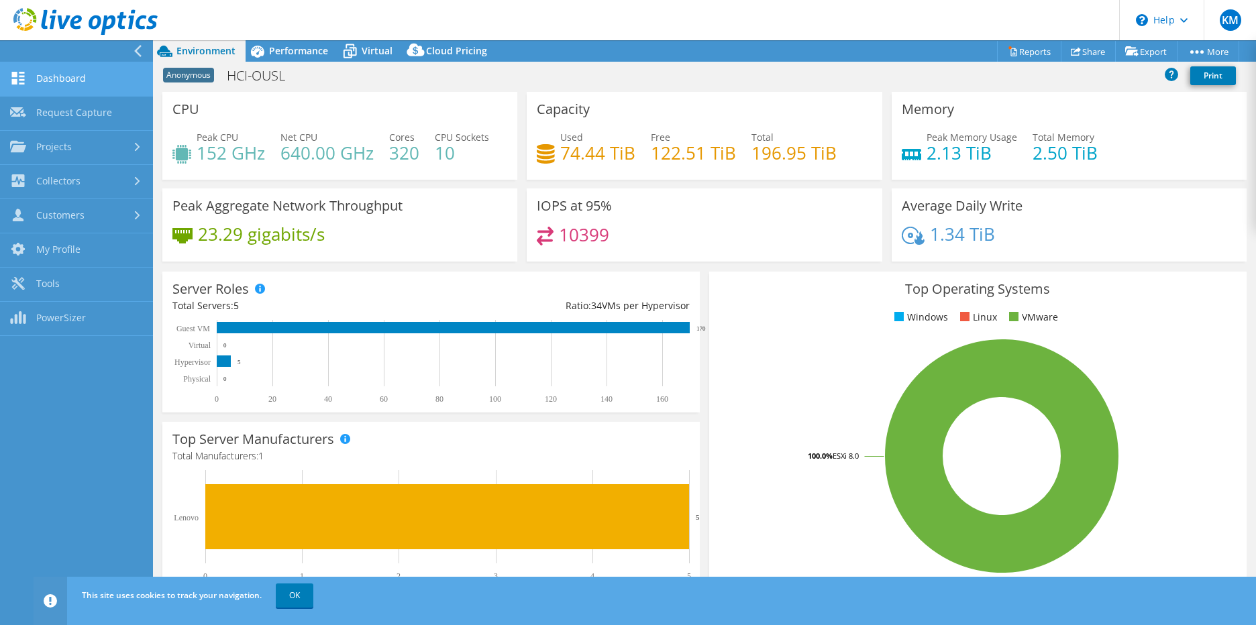
click at [28, 80] on link "Dashboard" at bounding box center [76, 79] width 153 height 34
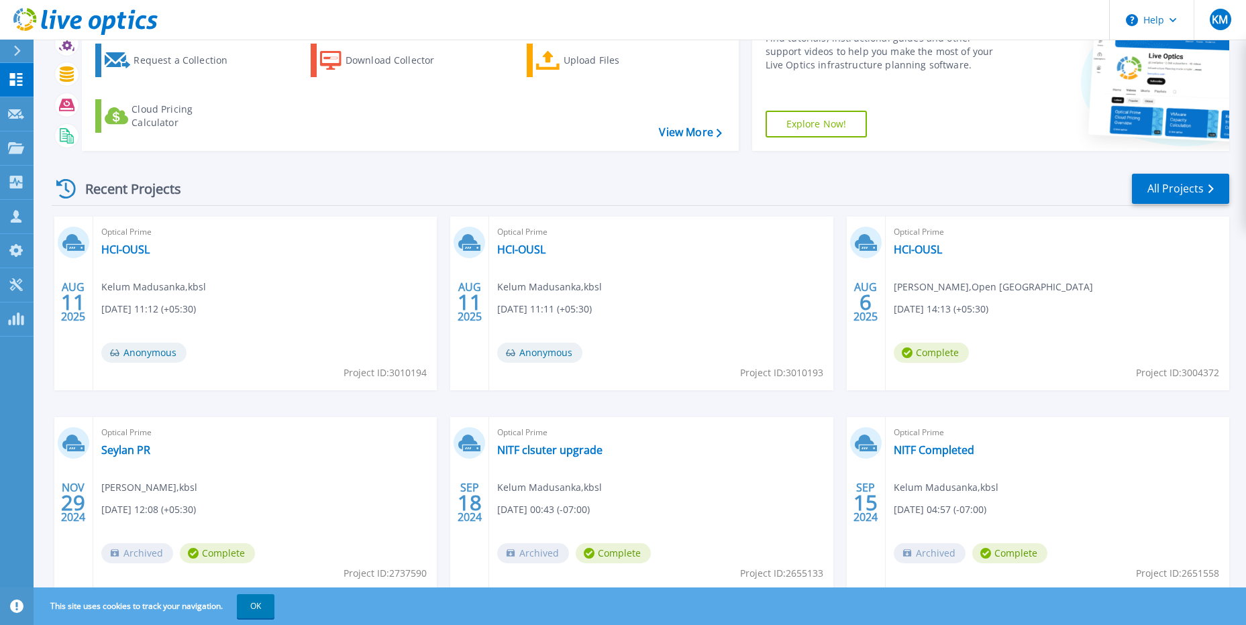
scroll to position [51, 0]
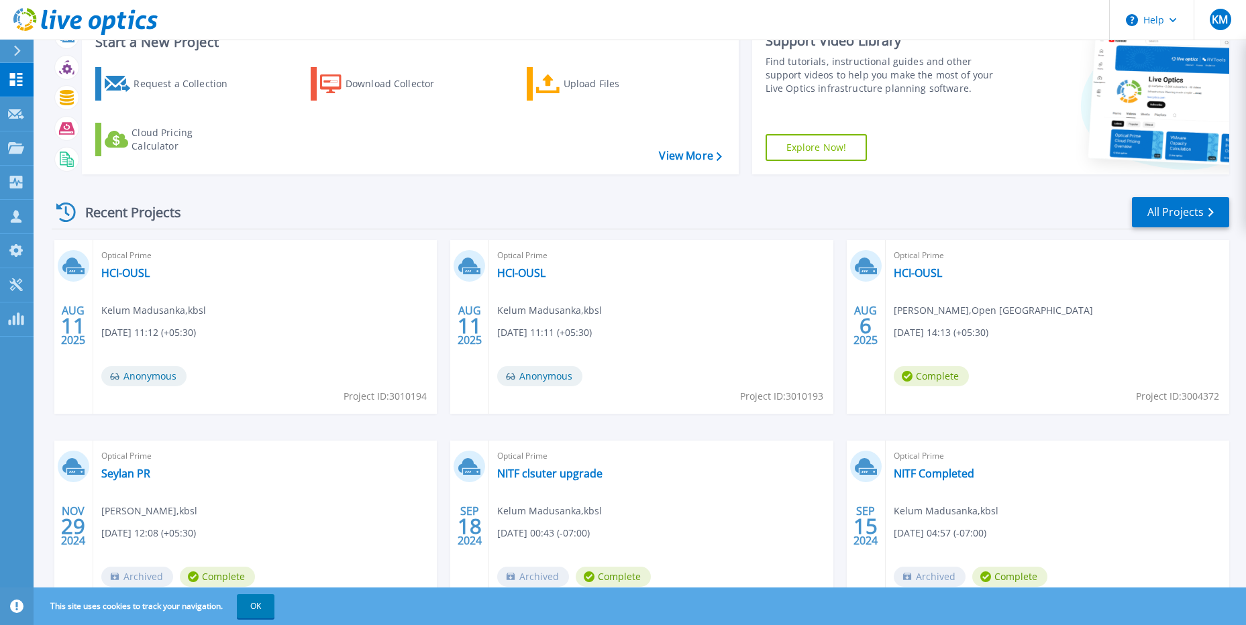
click at [135, 374] on span "Anonymous" at bounding box center [143, 376] width 85 height 20
click at [146, 380] on span "Anonymous" at bounding box center [143, 376] width 85 height 20
click at [129, 272] on link "HCI-OUSL" at bounding box center [125, 272] width 48 height 13
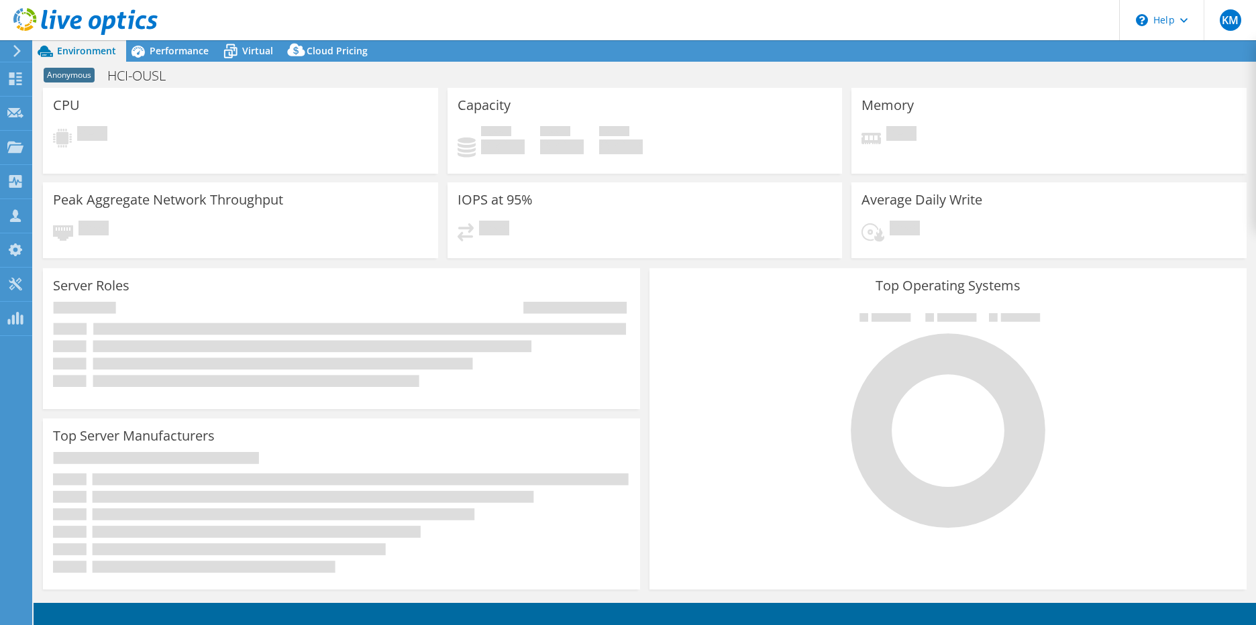
select select "USD"
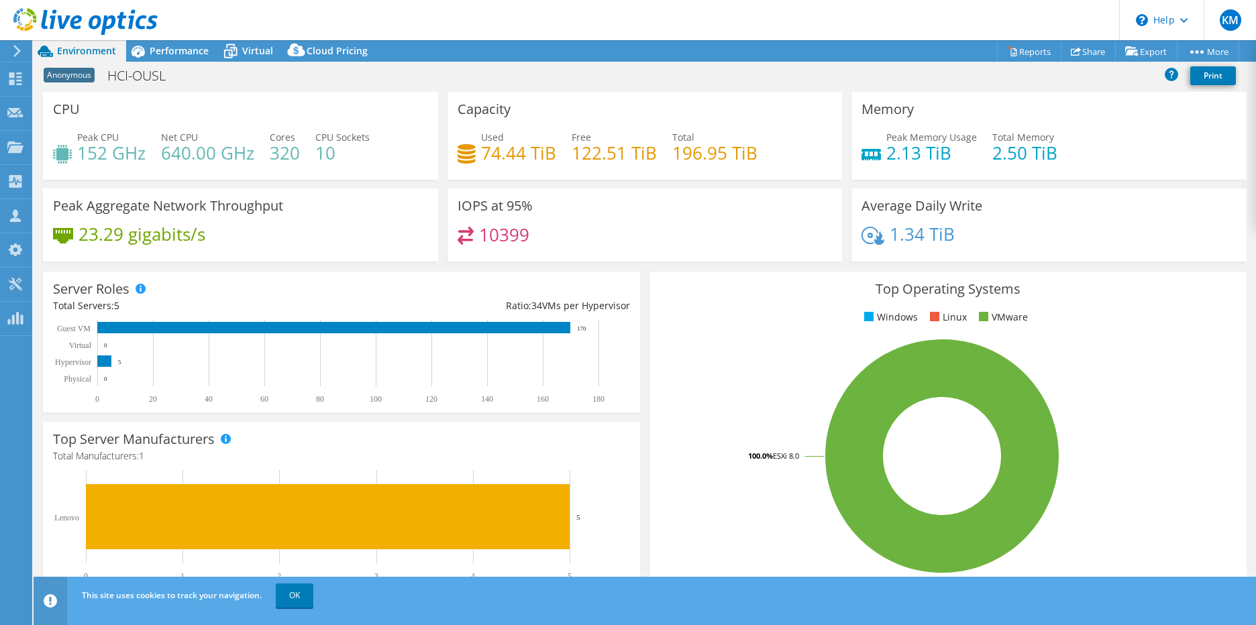
click at [15, 54] on icon at bounding box center [17, 51] width 10 height 12
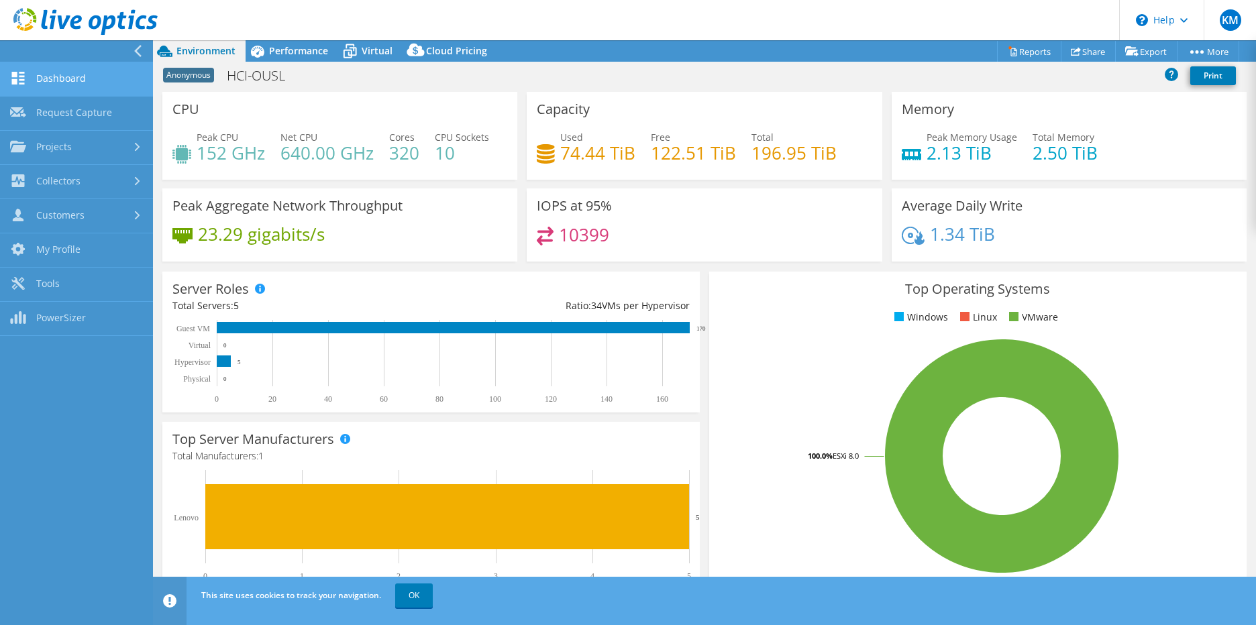
click at [78, 78] on link "Dashboard" at bounding box center [76, 79] width 153 height 34
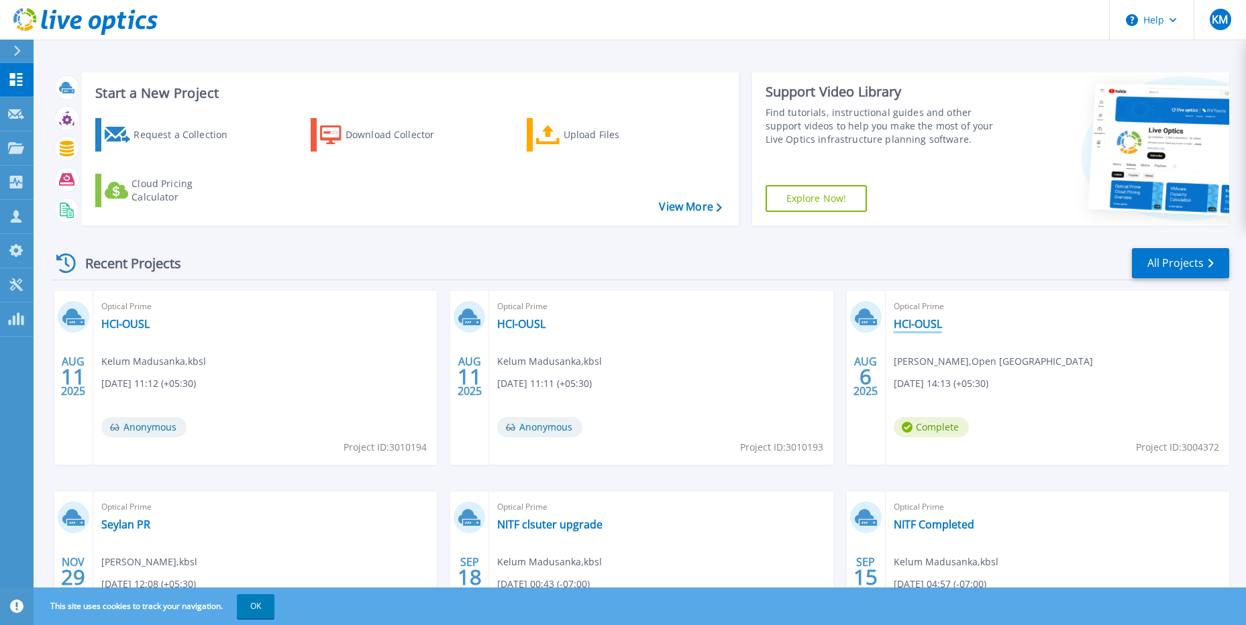
click at [925, 331] on link "HCI-OUSL" at bounding box center [918, 323] width 48 height 13
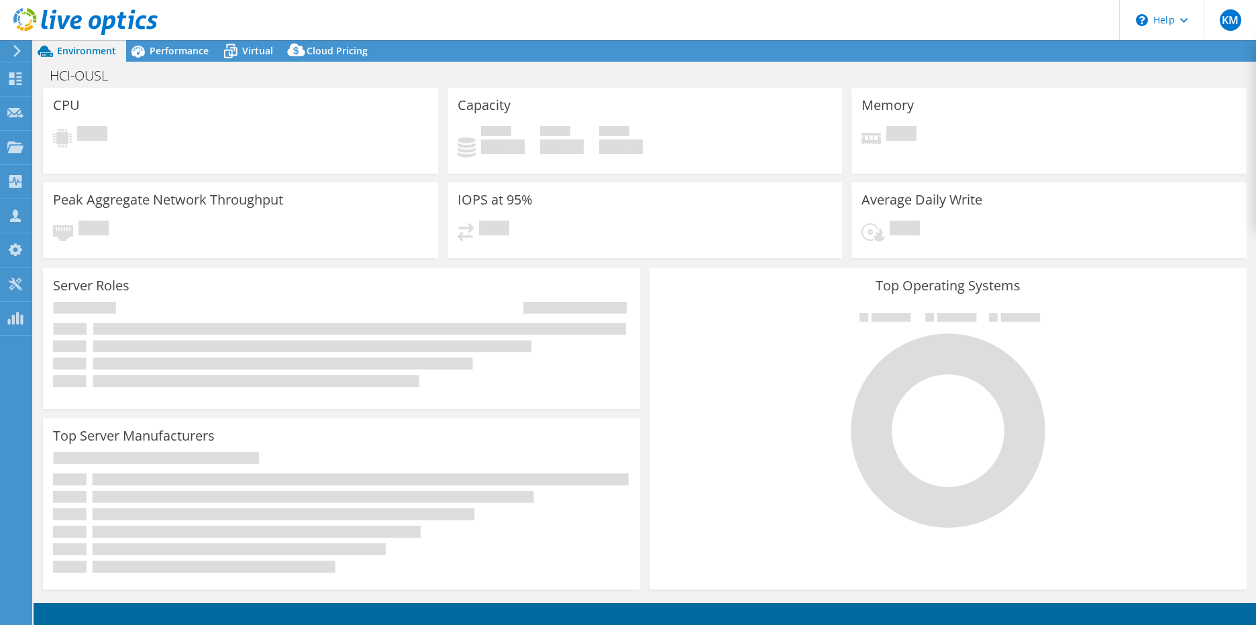
select select "USD"
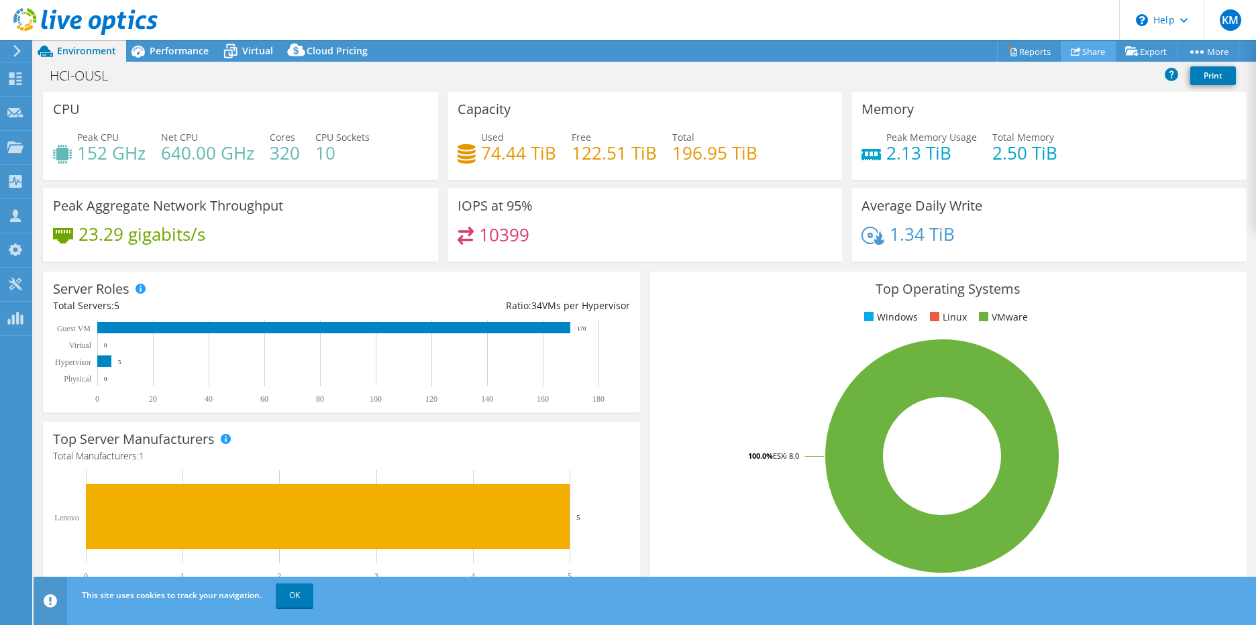
click at [1091, 47] on link "Share" at bounding box center [1088, 51] width 55 height 21
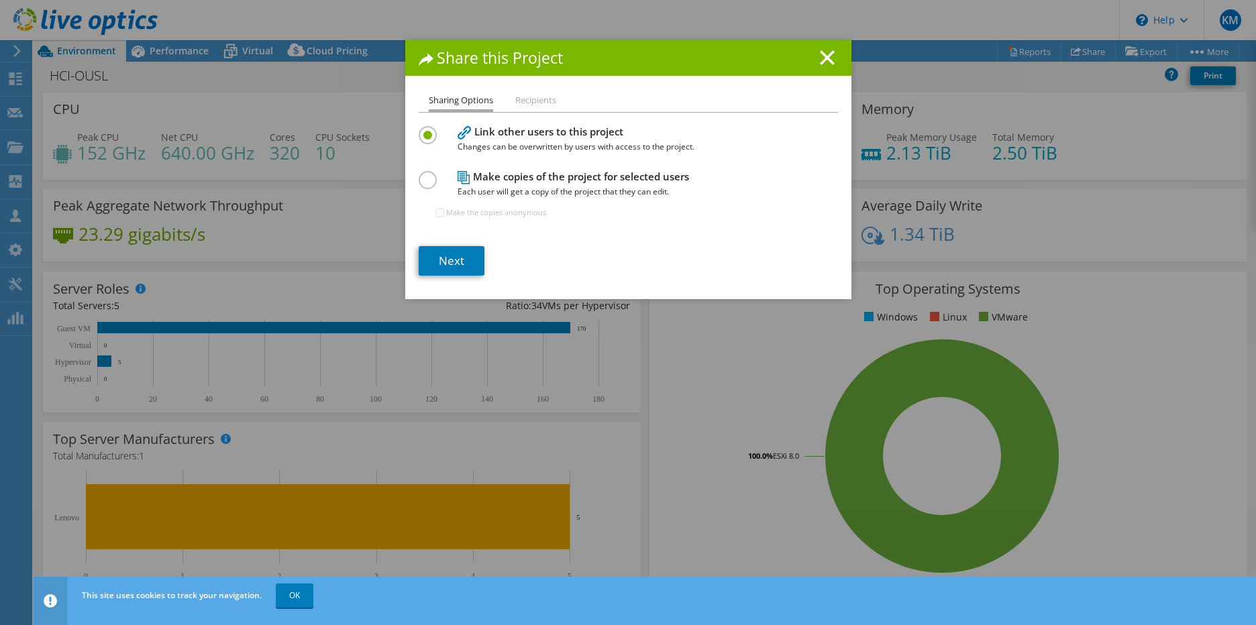
click at [533, 93] on li "Recipients" at bounding box center [535, 101] width 41 height 17
drag, startPoint x: 534, startPoint y: 99, endPoint x: 527, endPoint y: 109, distance: 11.9
click at [532, 103] on li "Recipients" at bounding box center [535, 101] width 41 height 17
click at [446, 253] on link "Next" at bounding box center [452, 261] width 66 height 30
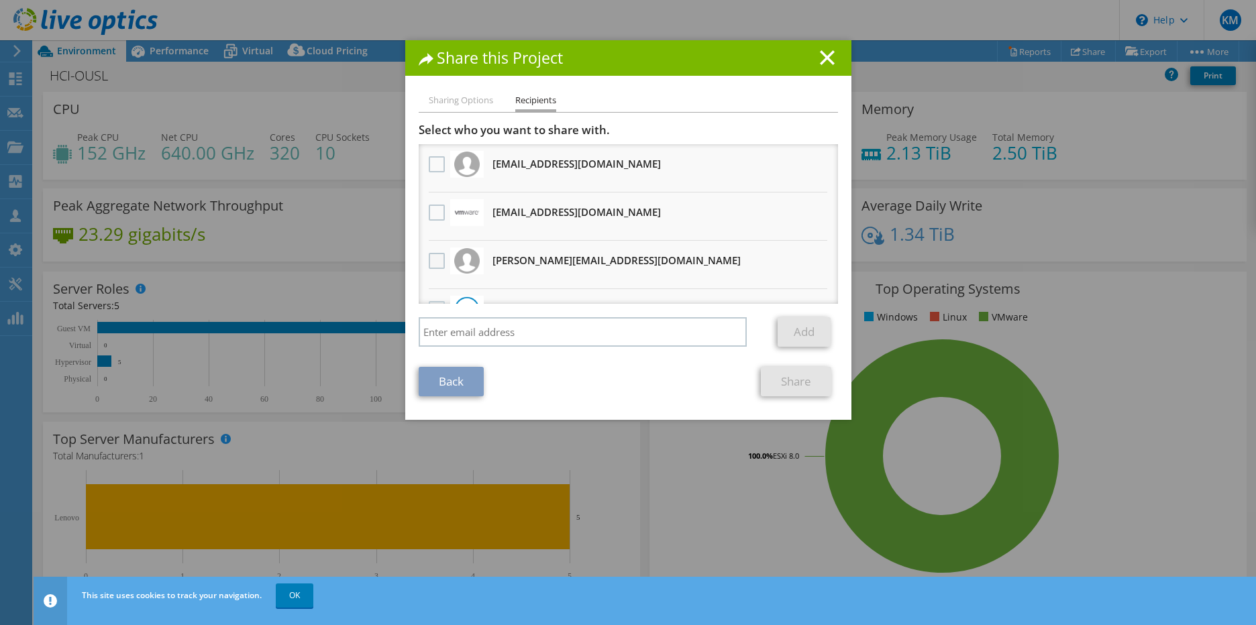
click at [434, 260] on label at bounding box center [438, 261] width 19 height 16
click at [0, 0] on input "checkbox" at bounding box center [0, 0] width 0 height 0
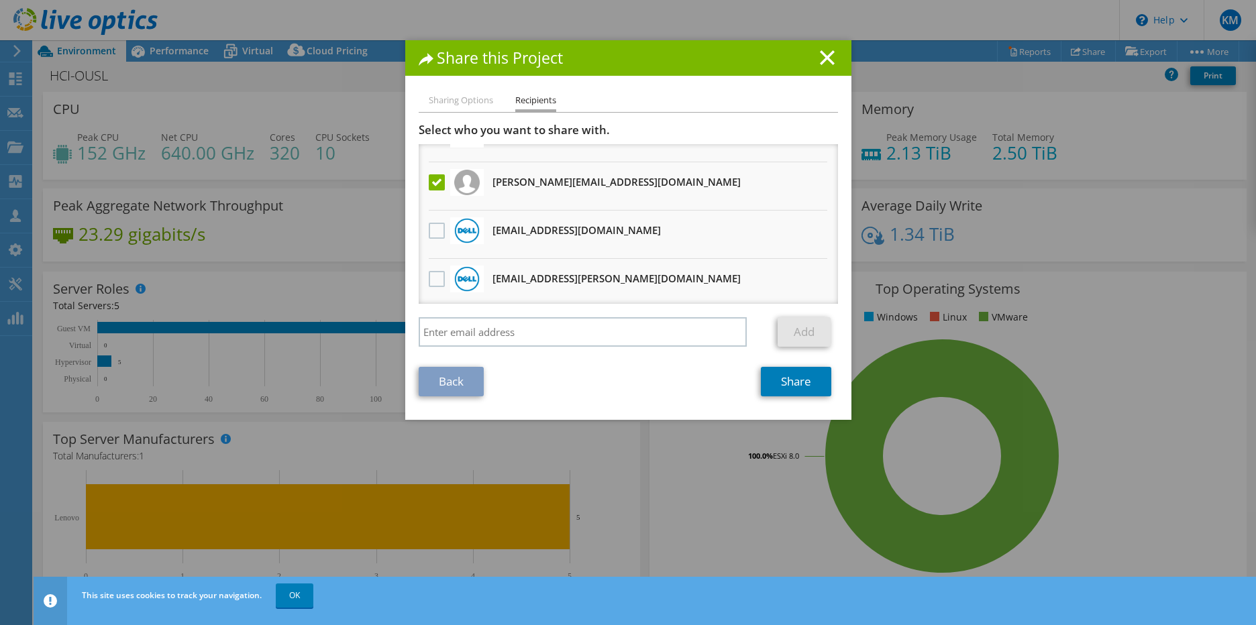
scroll to position [130, 0]
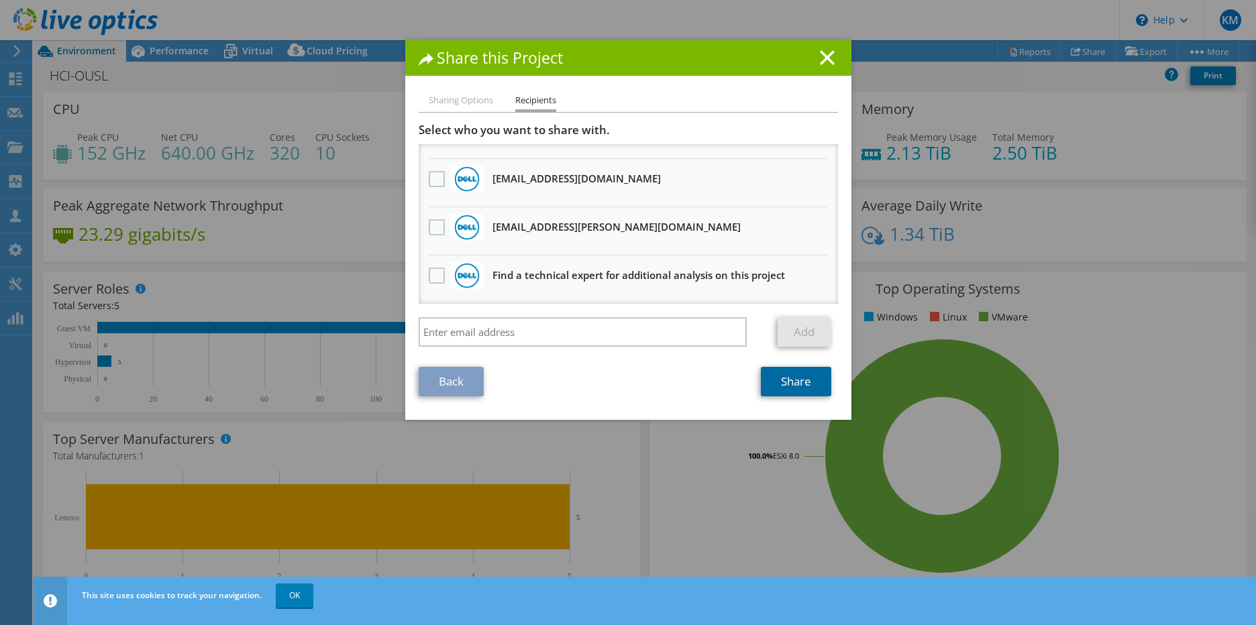
click at [790, 388] on link "Share" at bounding box center [796, 382] width 70 height 30
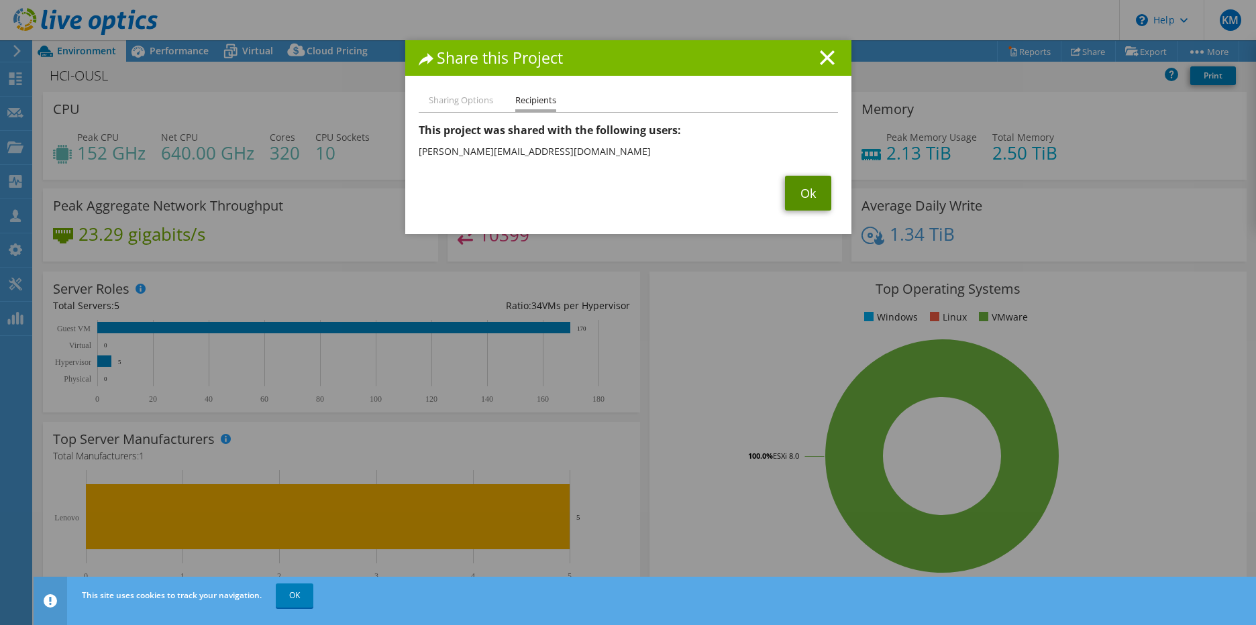
click at [786, 206] on link "Ok" at bounding box center [808, 193] width 46 height 35
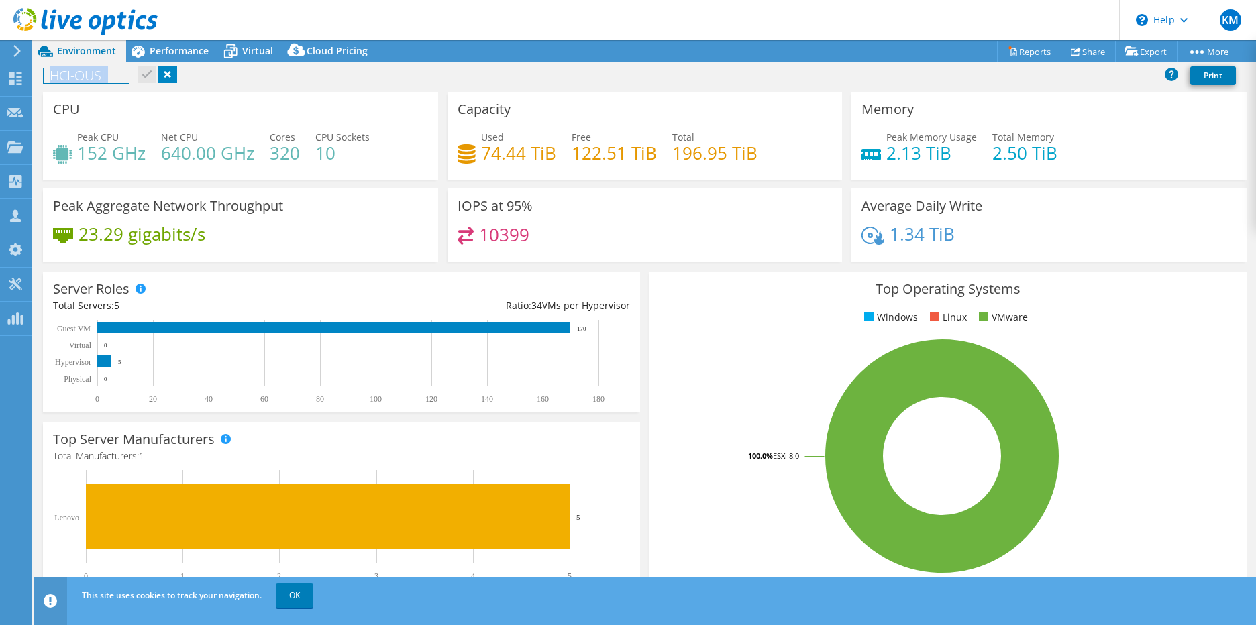
drag, startPoint x: 117, startPoint y: 73, endPoint x: 45, endPoint y: 74, distance: 71.8
click at [45, 74] on h1 "HCI-OUSL" at bounding box center [86, 75] width 85 height 15
copy h1 "HCI-OUSL"
